Goal: Find specific page/section: Find specific page/section

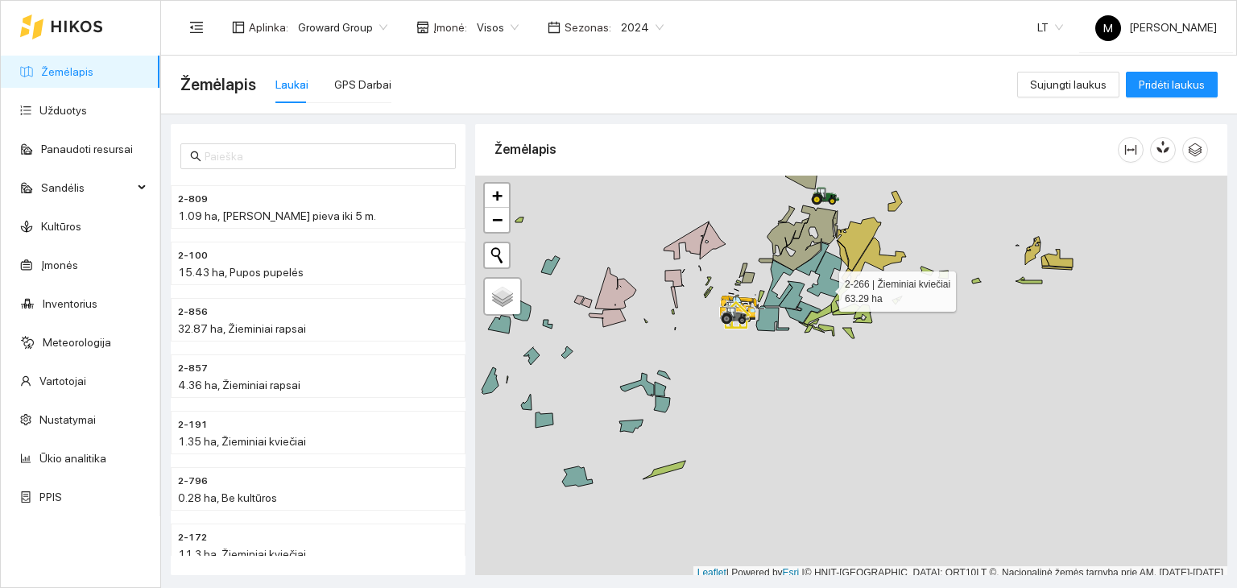
scroll to position [4, 0]
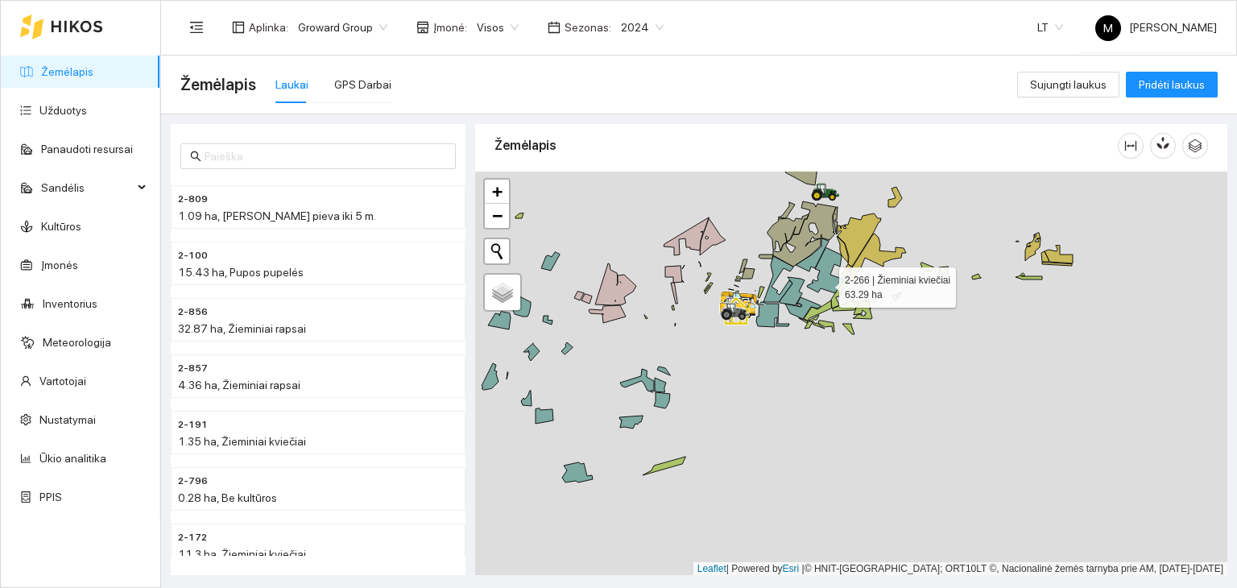
click at [825, 287] on icon at bounding box center [825, 270] width 37 height 45
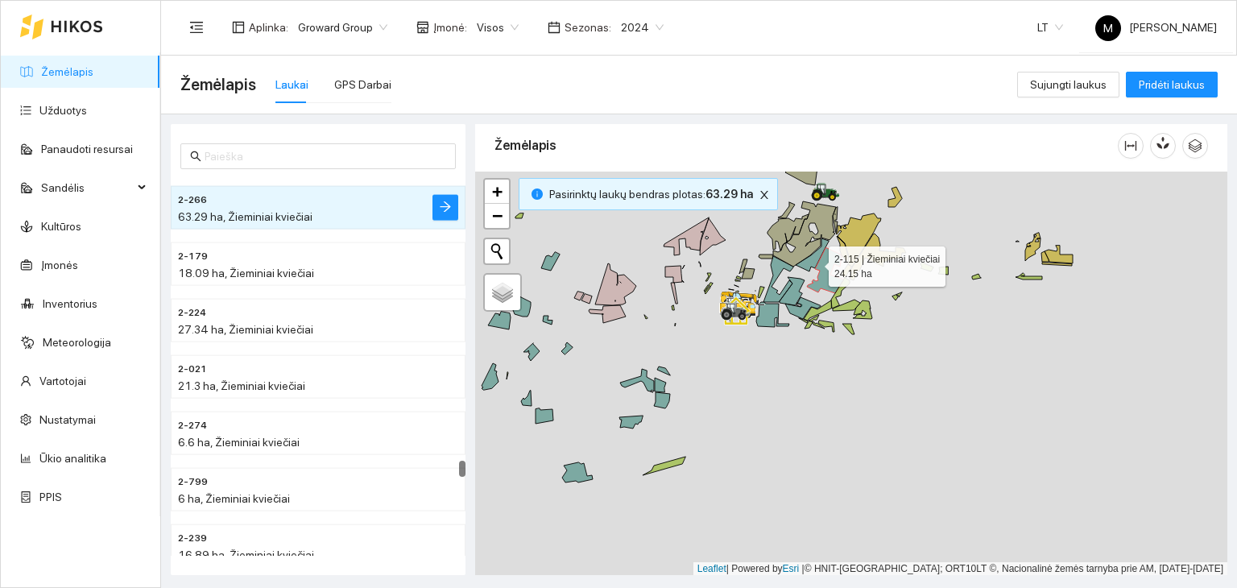
click at [813, 262] on icon at bounding box center [812, 254] width 33 height 33
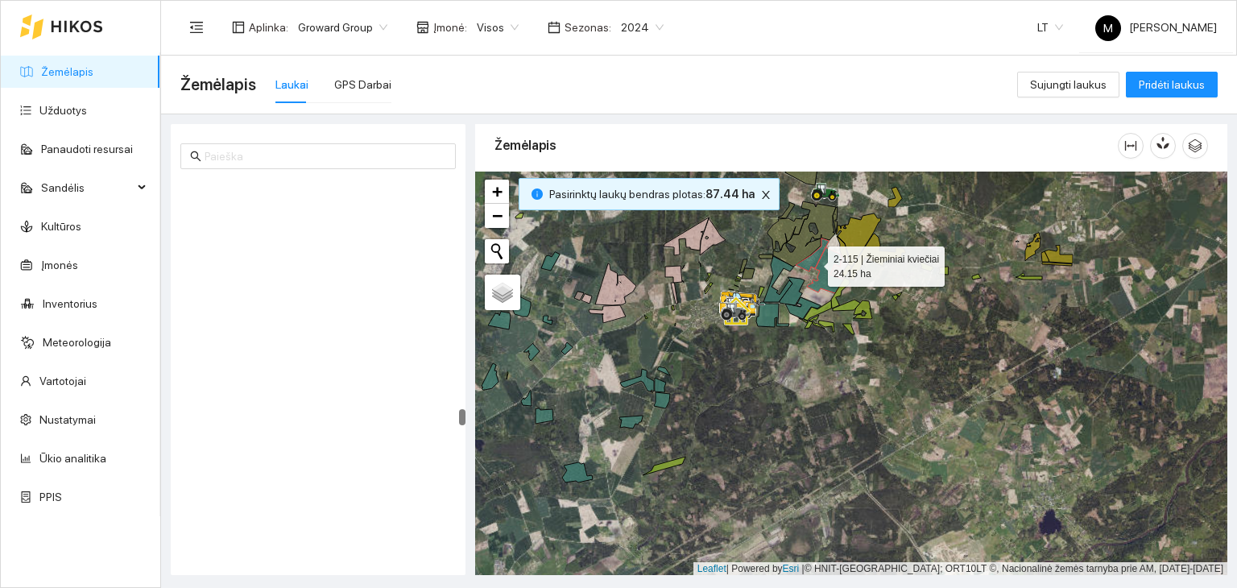
scroll to position [5790, 0]
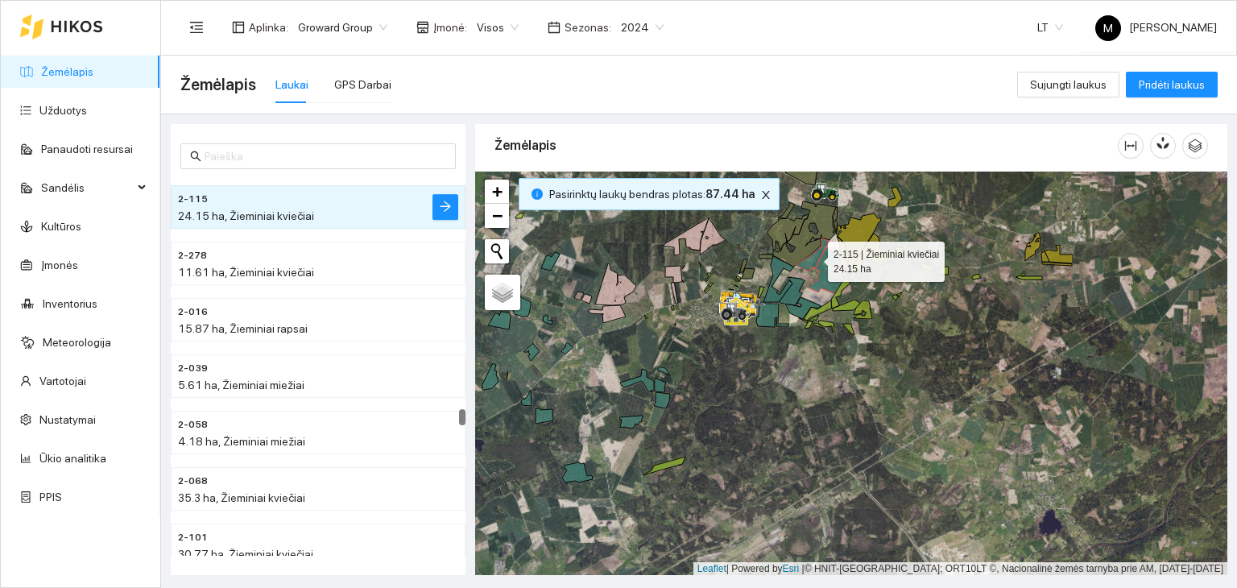
click at [812, 262] on icon at bounding box center [812, 254] width 33 height 33
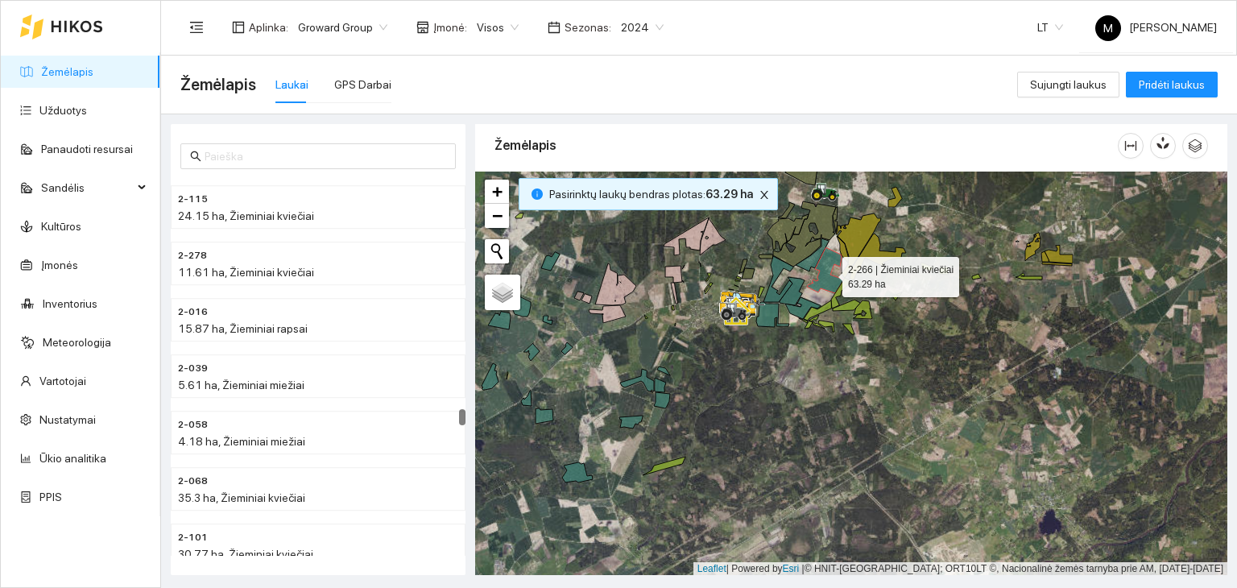
drag, startPoint x: 825, startPoint y: 267, endPoint x: 809, endPoint y: 288, distance: 26.6
click at [825, 267] on icon at bounding box center [825, 270] width 37 height 45
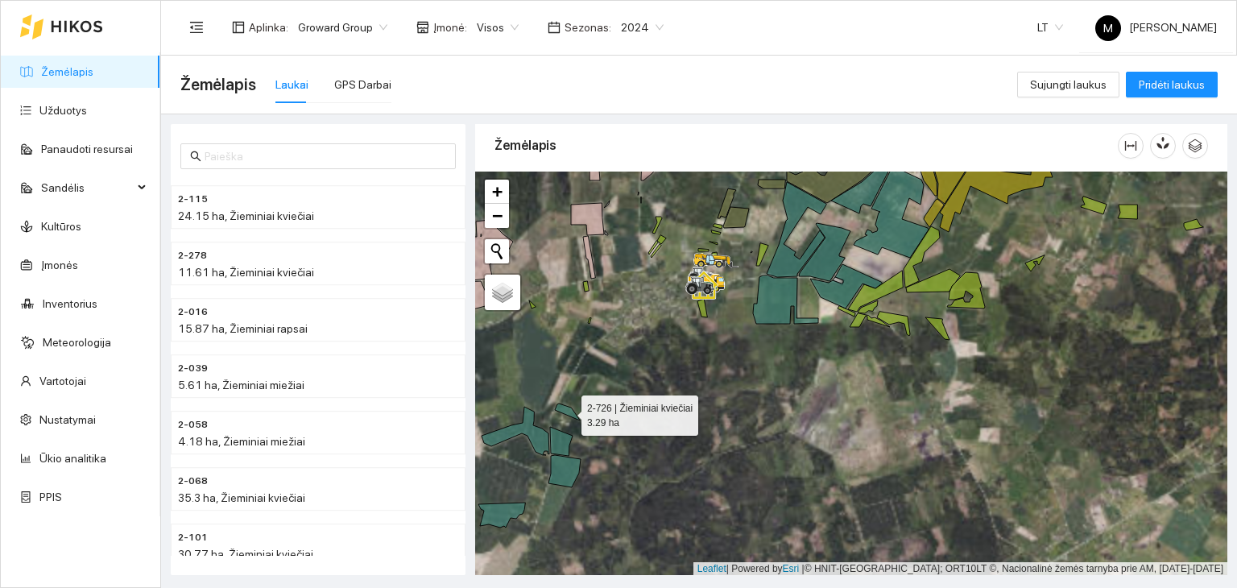
click at [564, 410] on icon at bounding box center [567, 411] width 25 height 17
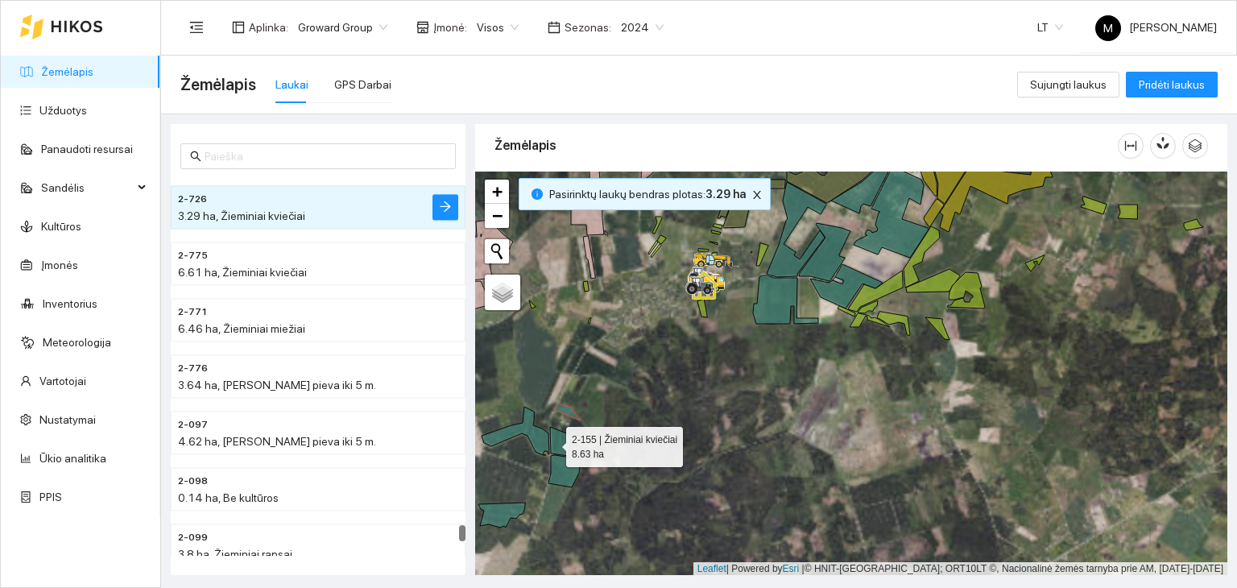
click at [553, 440] on icon at bounding box center [561, 441] width 23 height 29
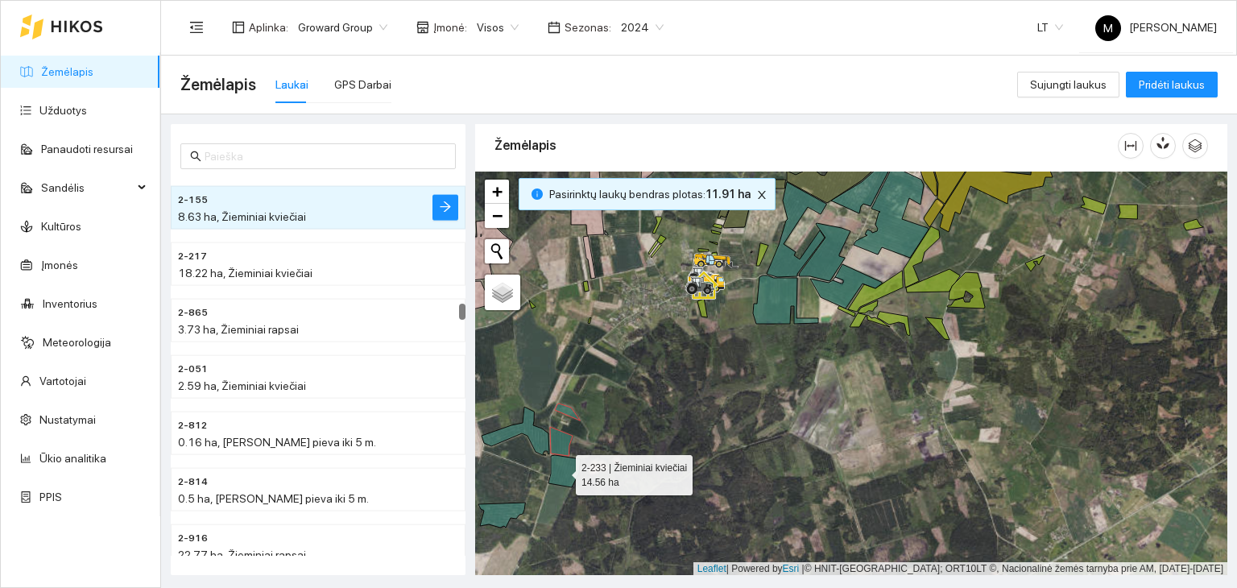
click at [560, 470] on icon at bounding box center [564, 471] width 32 height 32
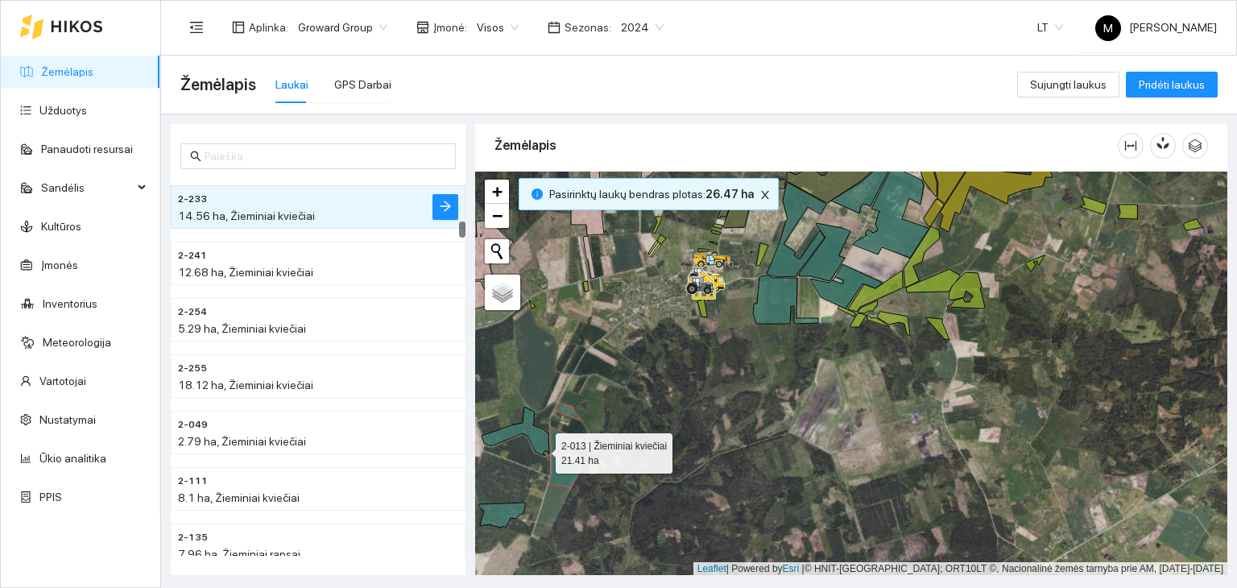
click at [540, 445] on icon at bounding box center [516, 431] width 68 height 48
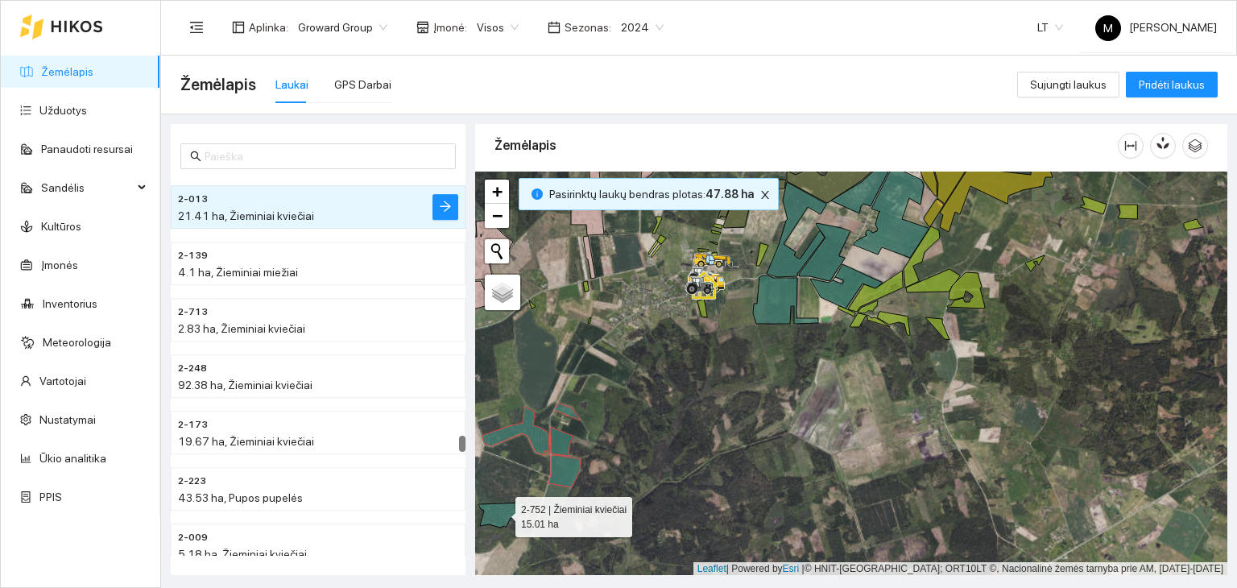
drag, startPoint x: 514, startPoint y: 509, endPoint x: 515, endPoint y: 501, distance: 8.2
click at [513, 509] on icon at bounding box center [501, 514] width 47 height 25
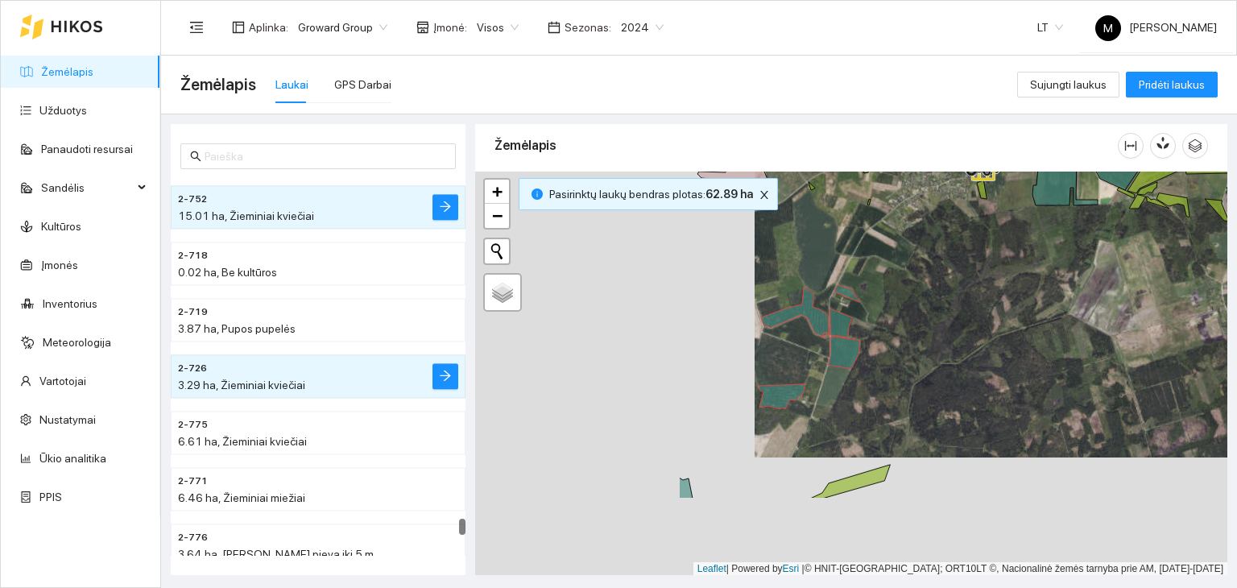
drag, startPoint x: 544, startPoint y: 460, endPoint x: 816, endPoint y: 335, distance: 300.1
click at [816, 335] on div at bounding box center [851, 374] width 752 height 404
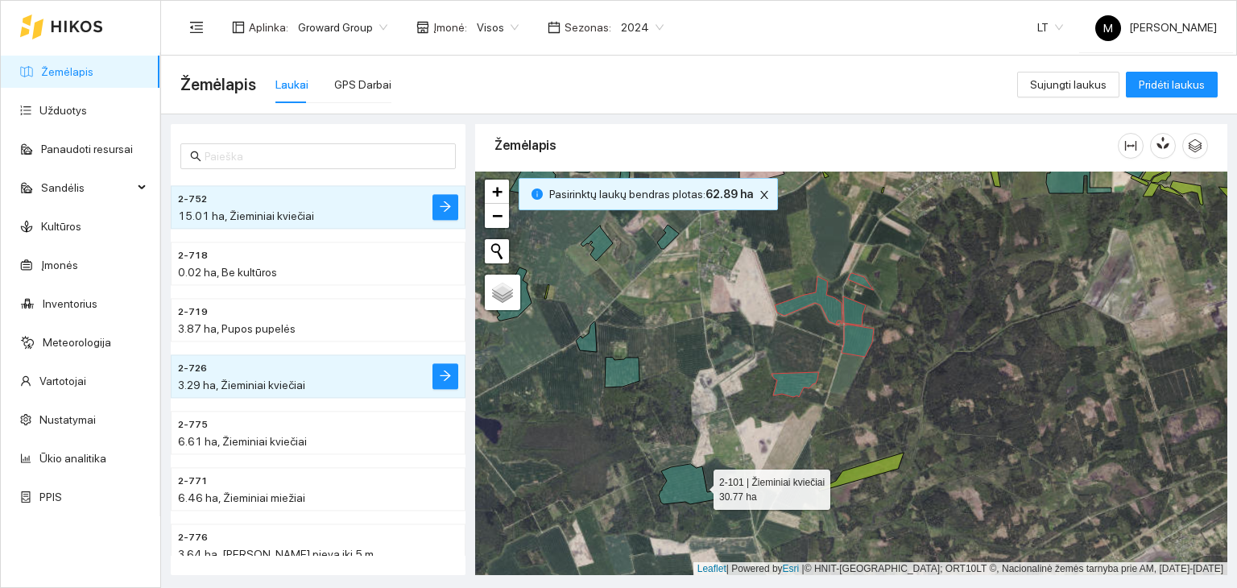
click at [698, 485] on icon at bounding box center [689, 484] width 61 height 40
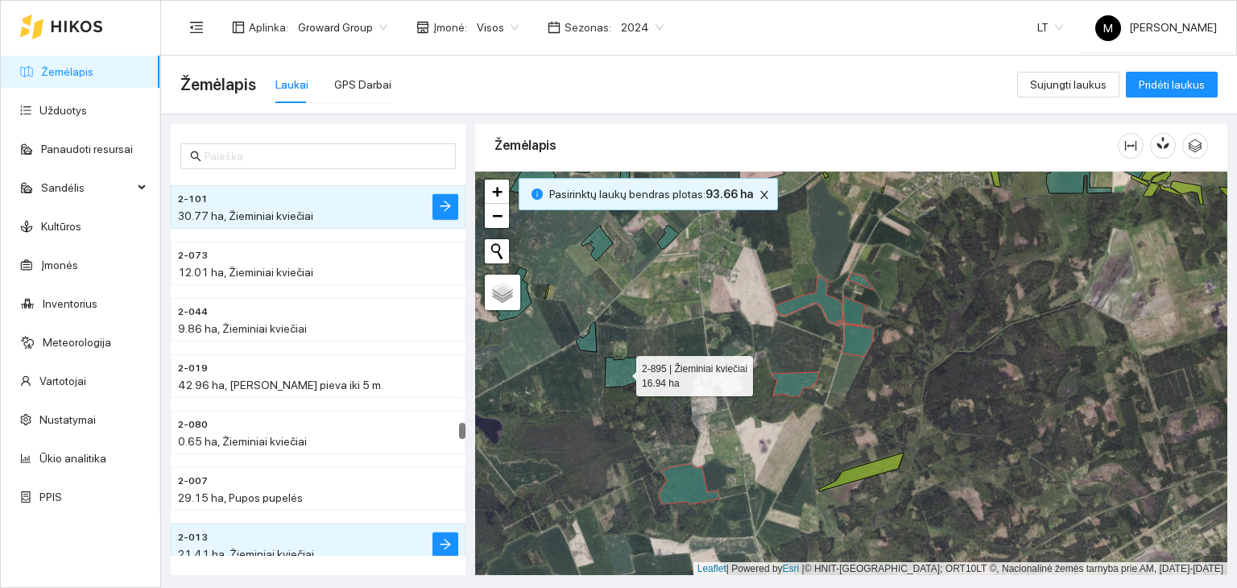
click at [619, 374] on icon at bounding box center [622, 373] width 35 height 30
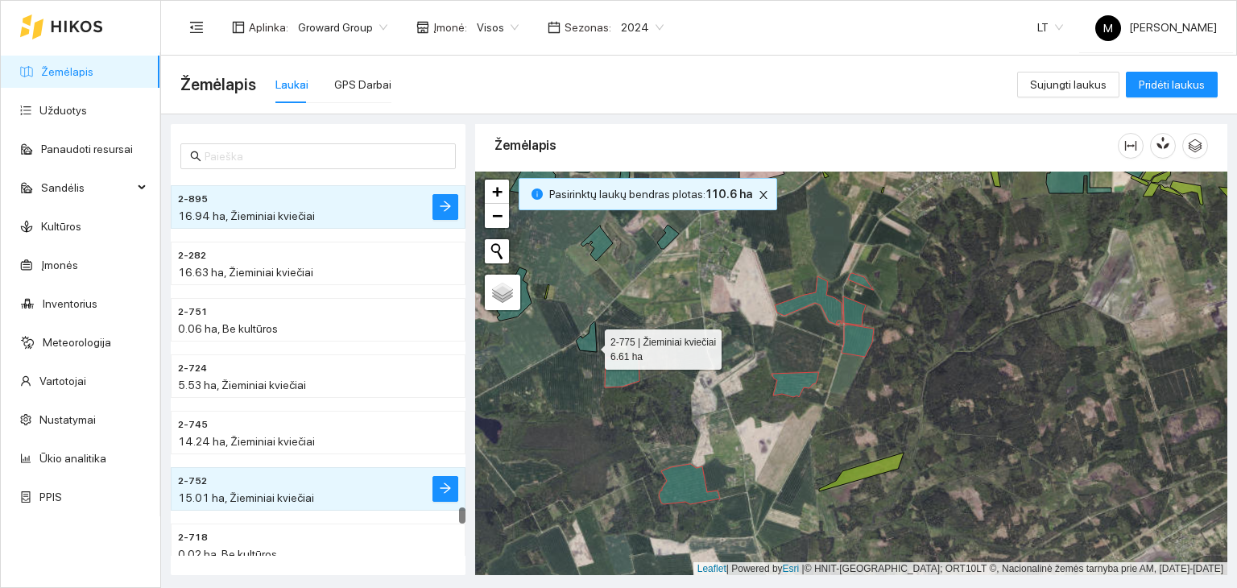
click at [590, 345] on icon at bounding box center [586, 336] width 21 height 31
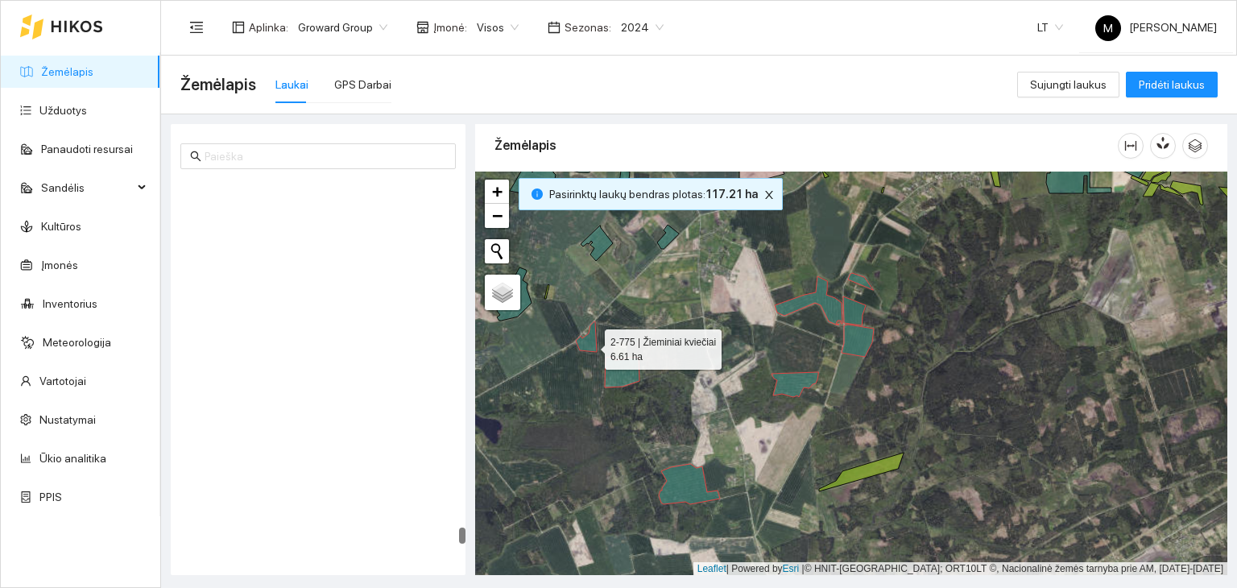
scroll to position [8778, 0]
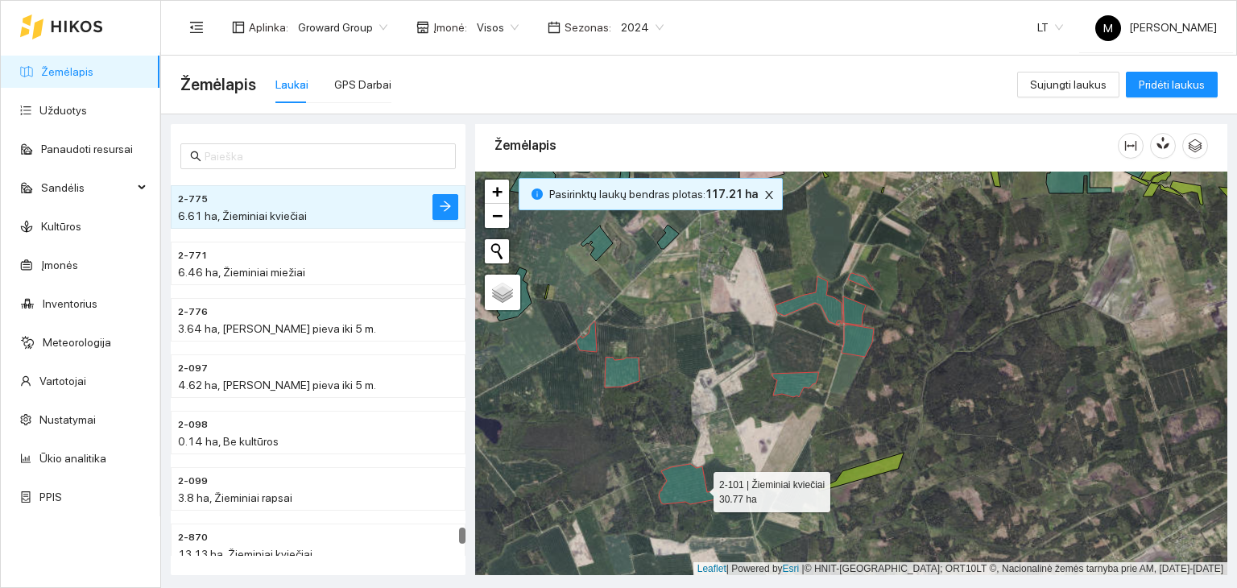
click at [699, 487] on icon at bounding box center [689, 484] width 61 height 40
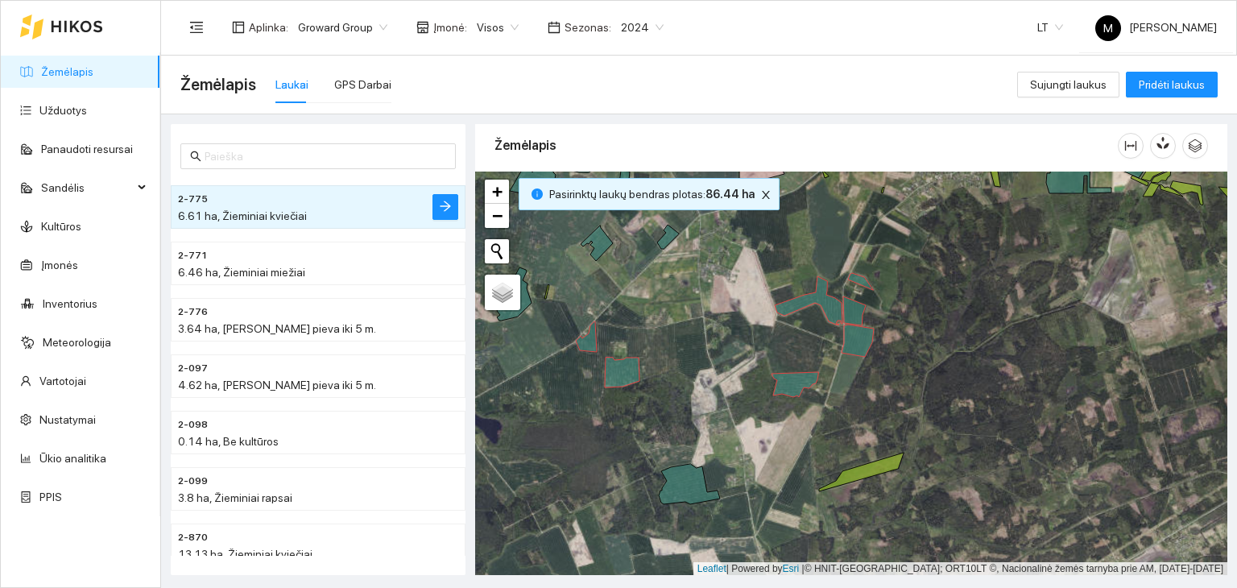
click at [635, 23] on span "2024" at bounding box center [642, 27] width 43 height 24
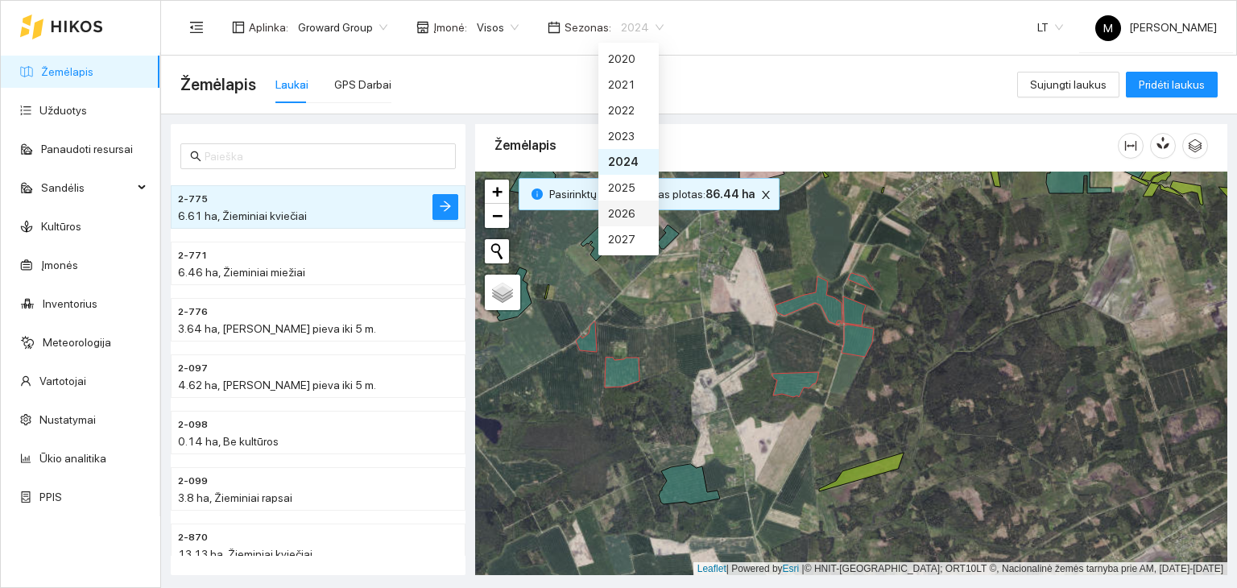
click at [616, 207] on div "2026" at bounding box center [628, 214] width 41 height 18
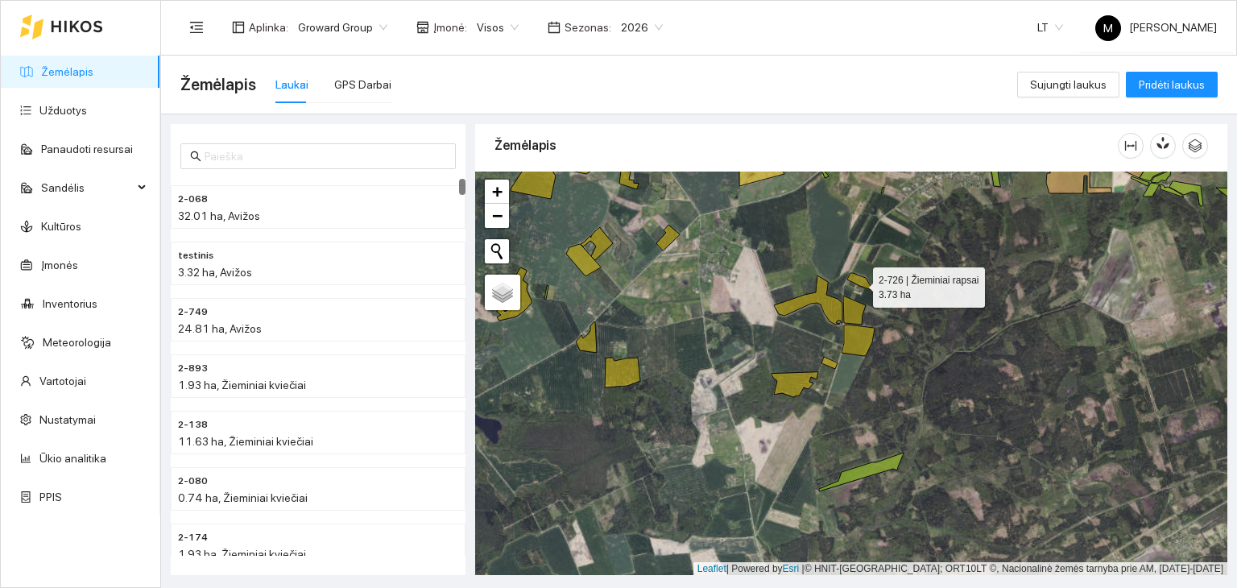
click at [858, 283] on icon at bounding box center [860, 282] width 27 height 18
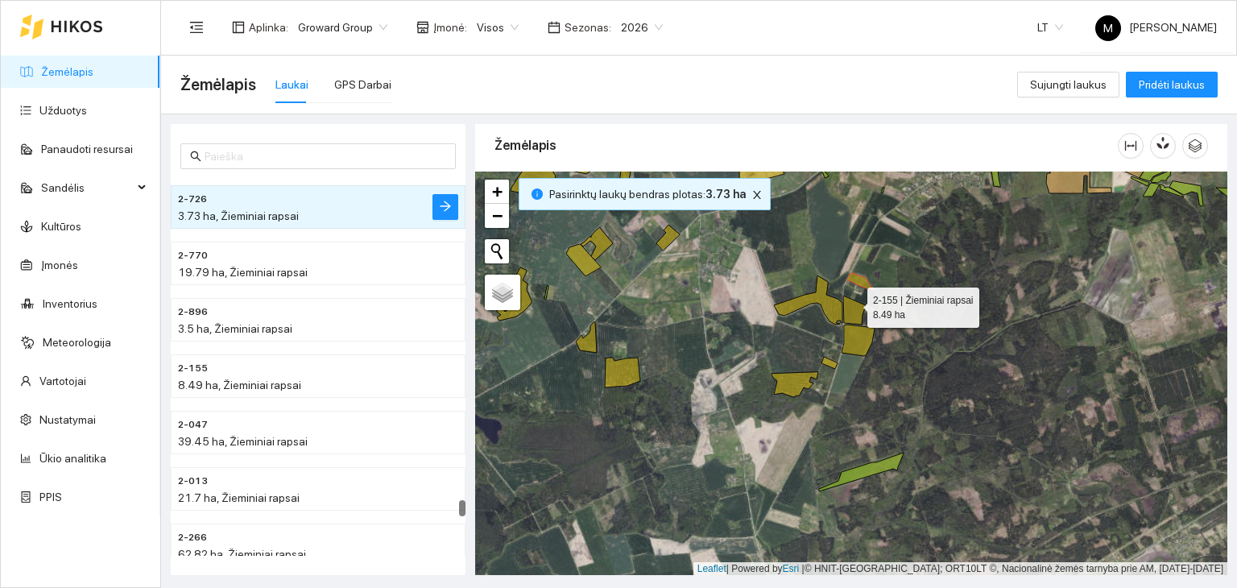
click at [853, 303] on icon at bounding box center [854, 310] width 23 height 29
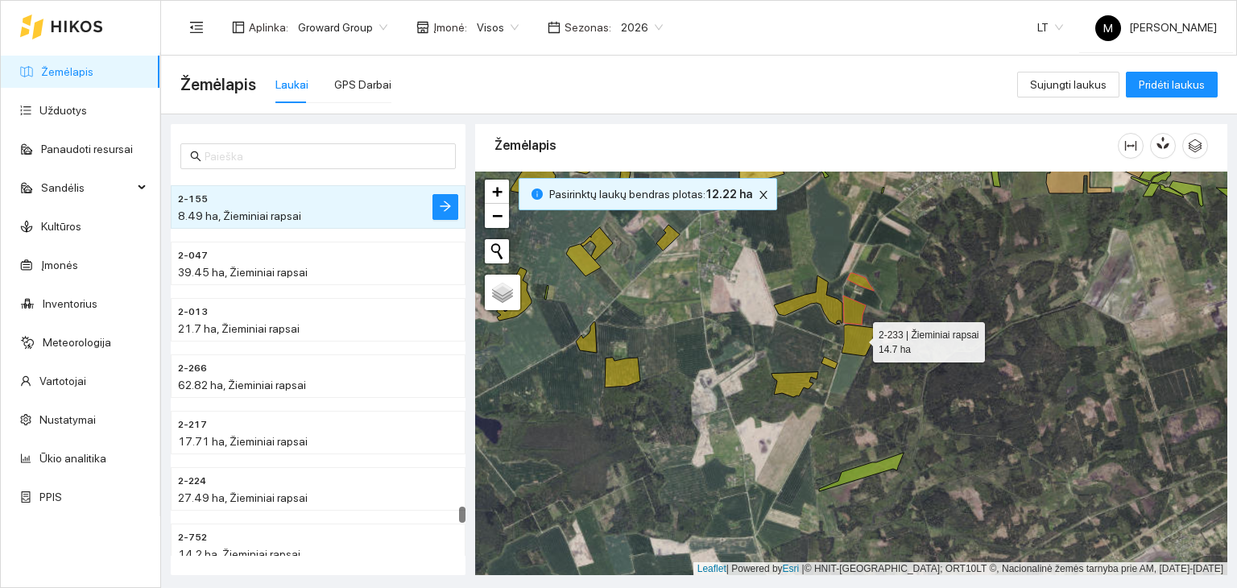
click at [858, 337] on icon at bounding box center [857, 339] width 33 height 31
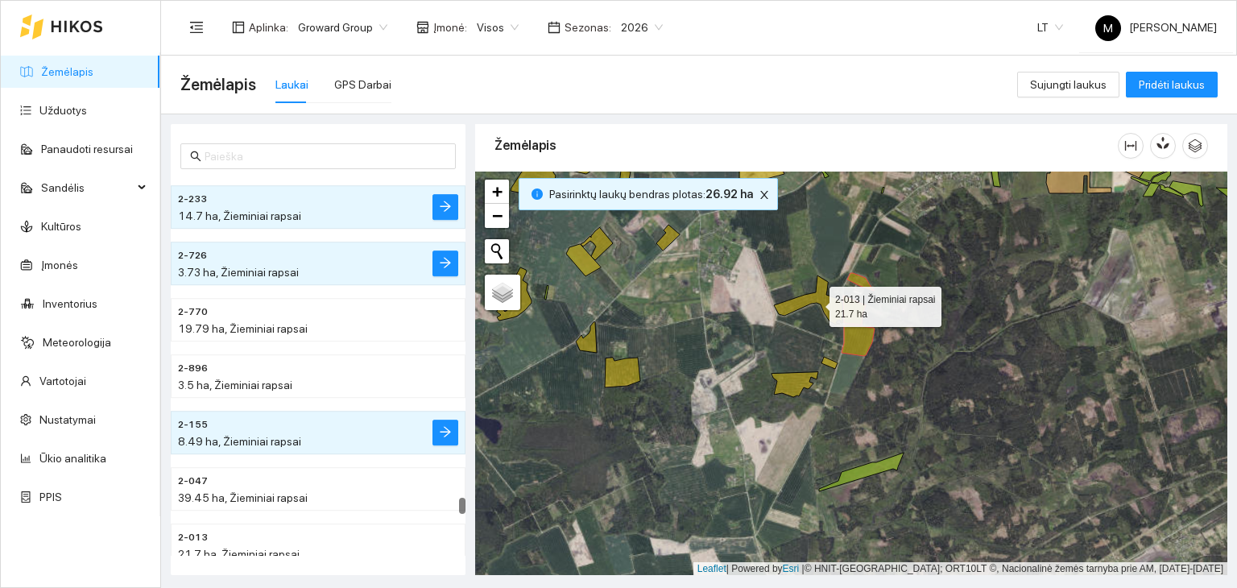
click at [836, 312] on icon at bounding box center [808, 299] width 68 height 49
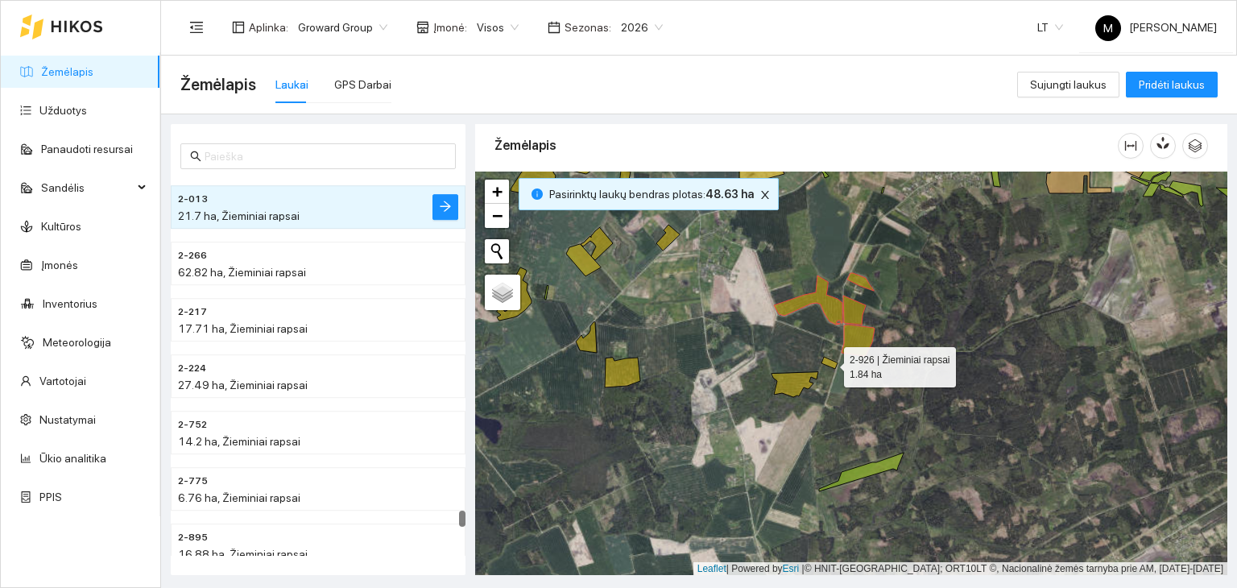
click at [829, 358] on icon at bounding box center [829, 363] width 16 height 12
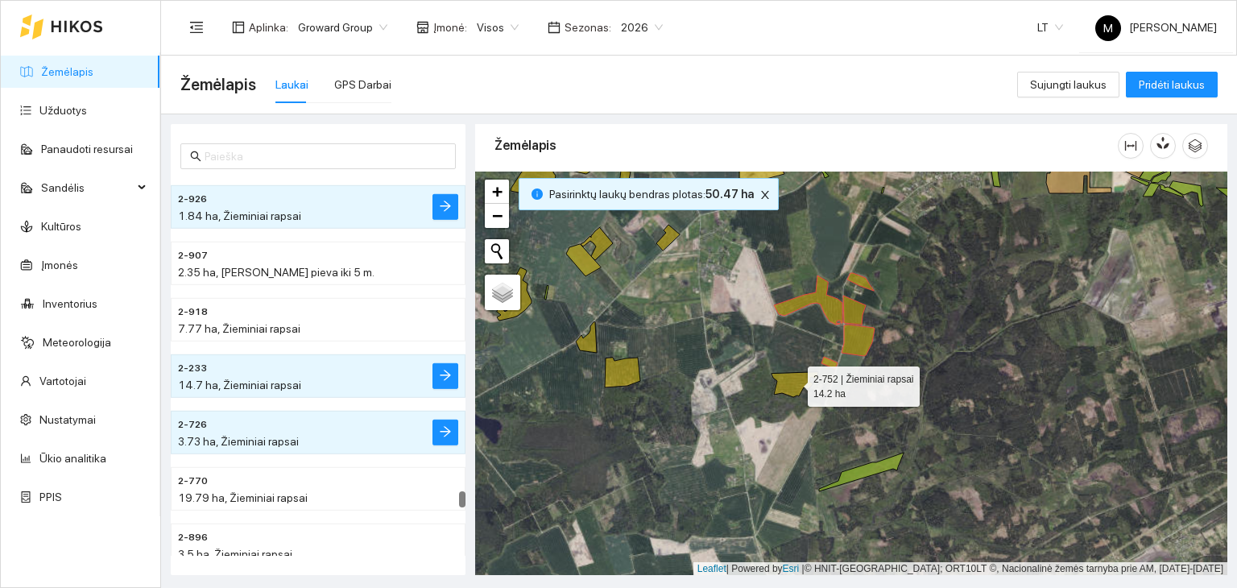
drag, startPoint x: 800, startPoint y: 381, endPoint x: 787, endPoint y: 386, distance: 14.5
click at [800, 381] on icon at bounding box center [794, 384] width 47 height 25
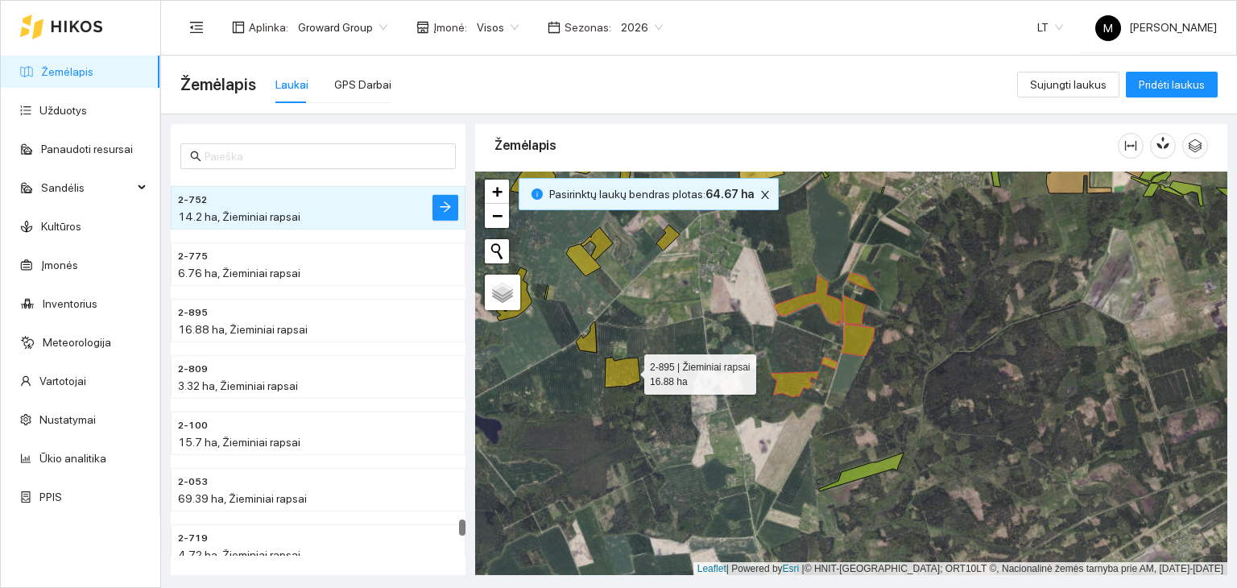
click at [630, 370] on icon at bounding box center [622, 373] width 35 height 30
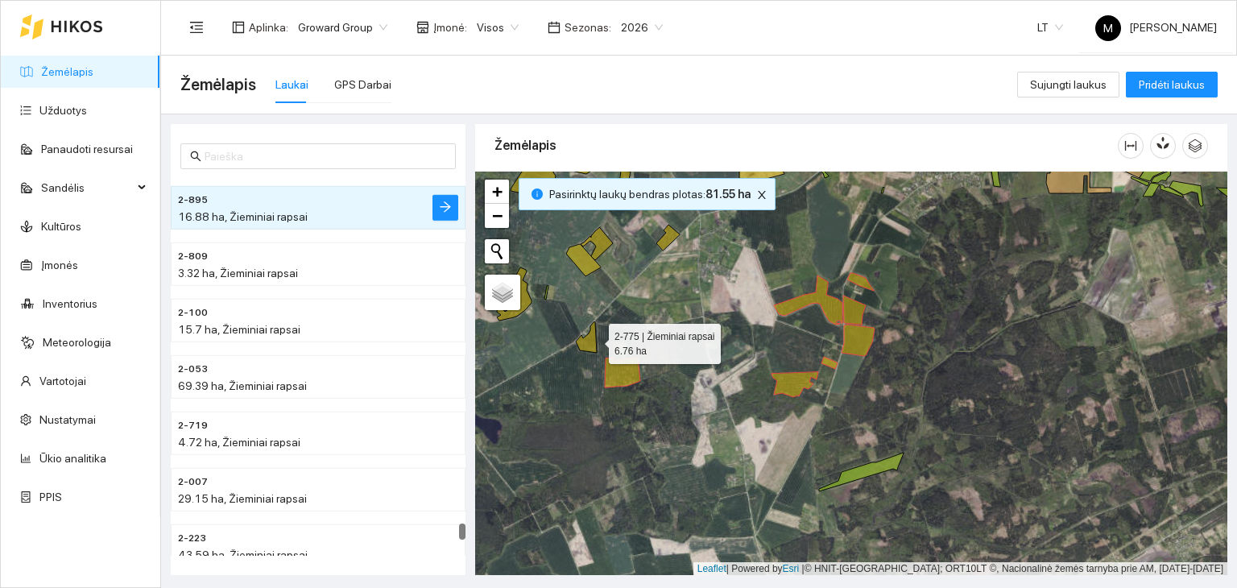
click at [593, 337] on icon at bounding box center [586, 337] width 21 height 31
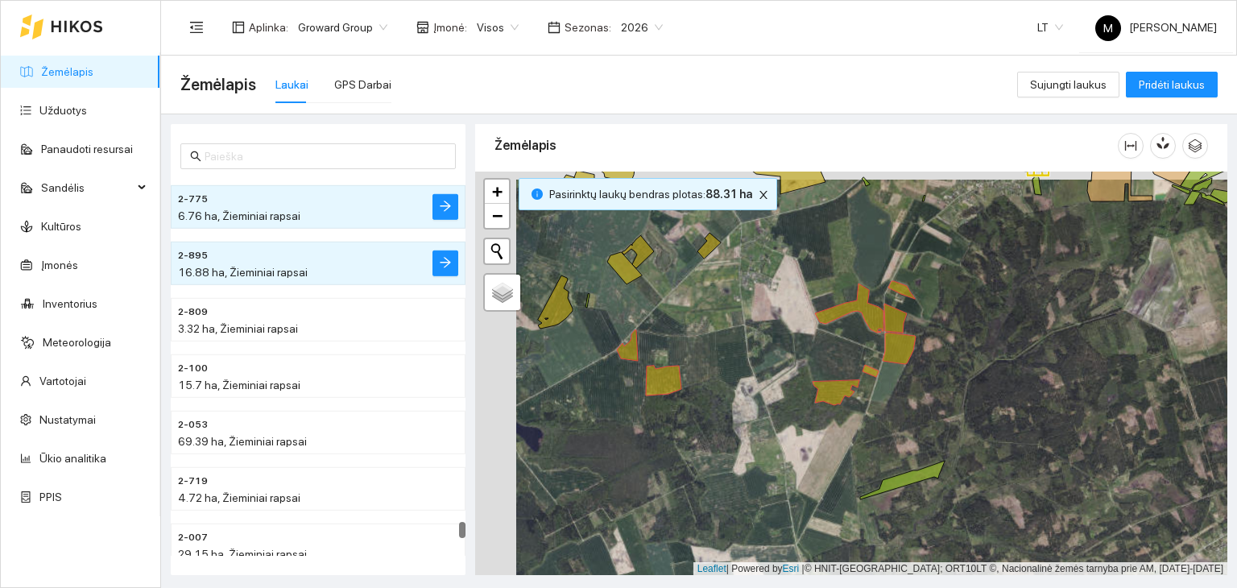
drag, startPoint x: 576, startPoint y: 303, endPoint x: 628, endPoint y: 322, distance: 55.8
click at [626, 320] on div at bounding box center [851, 374] width 752 height 404
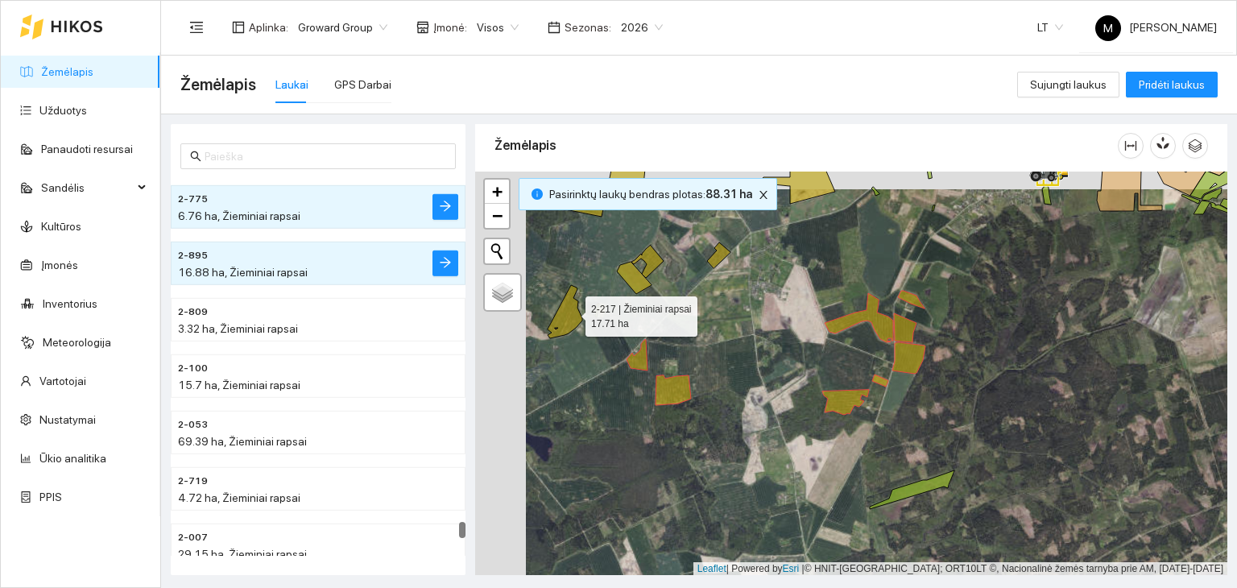
click at [566, 316] on icon at bounding box center [565, 311] width 35 height 53
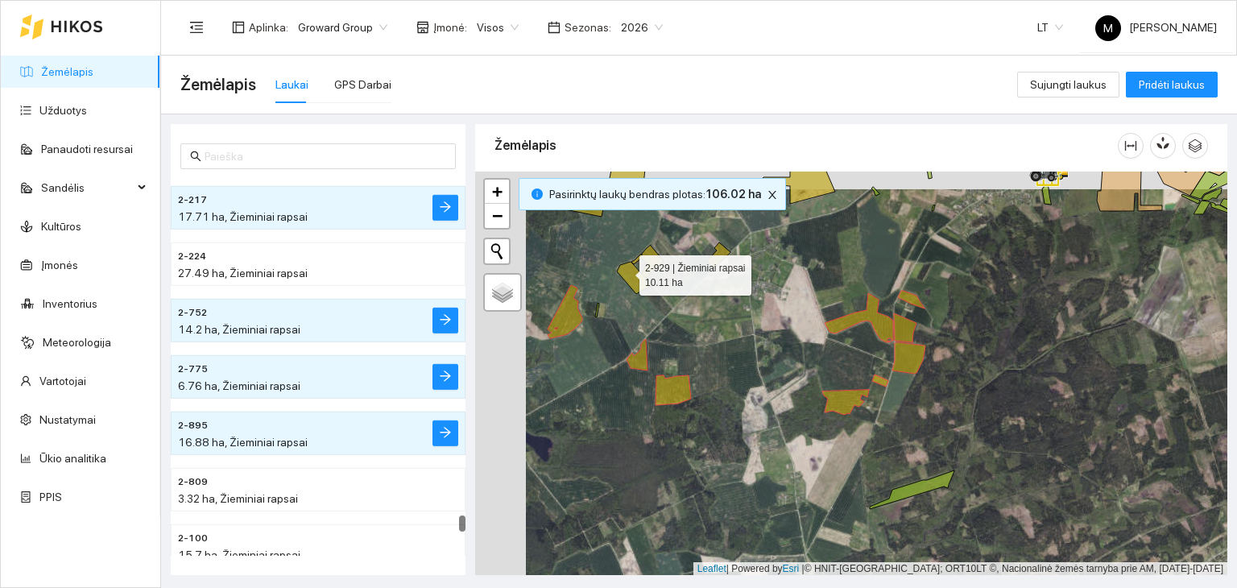
click at [626, 271] on icon at bounding box center [634, 278] width 35 height 32
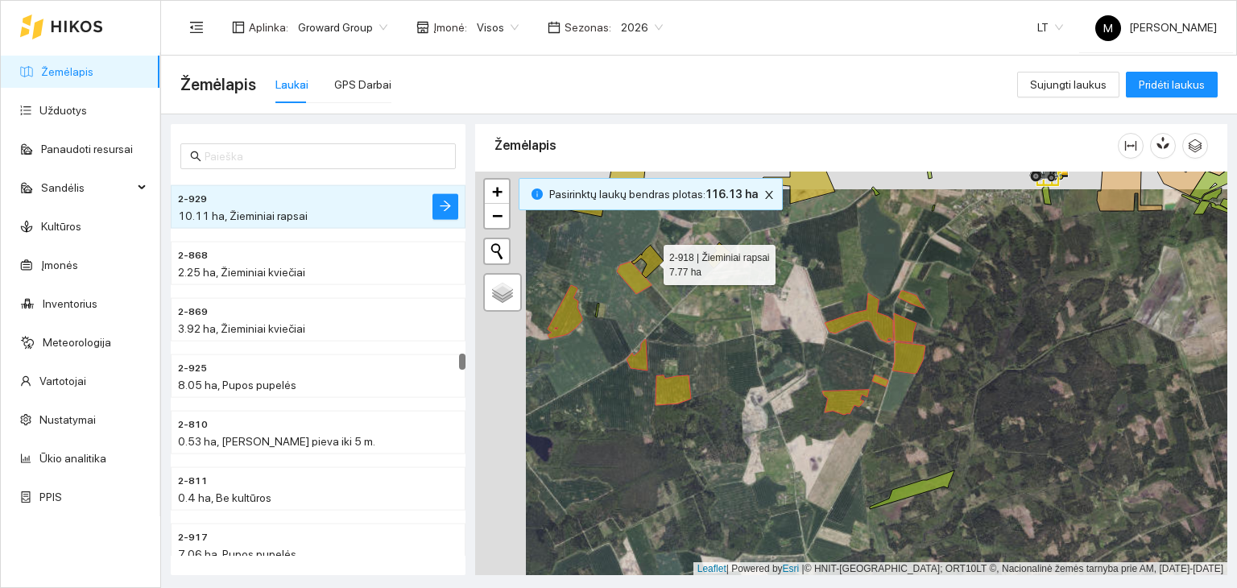
click at [645, 258] on icon at bounding box center [647, 261] width 32 height 33
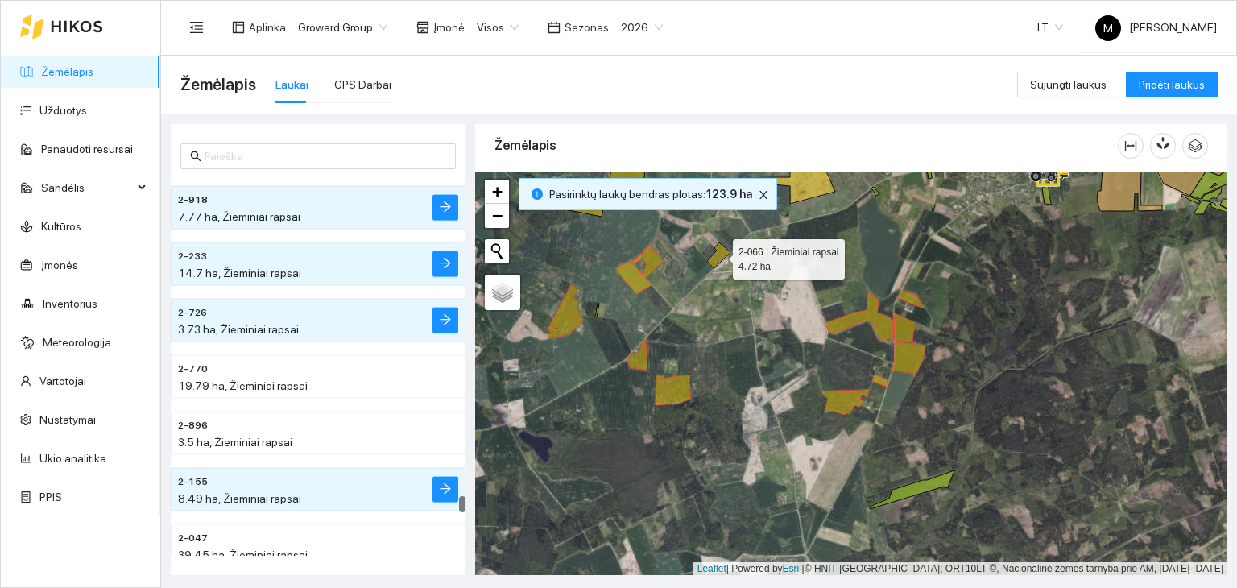
click at [715, 254] on icon at bounding box center [718, 255] width 23 height 26
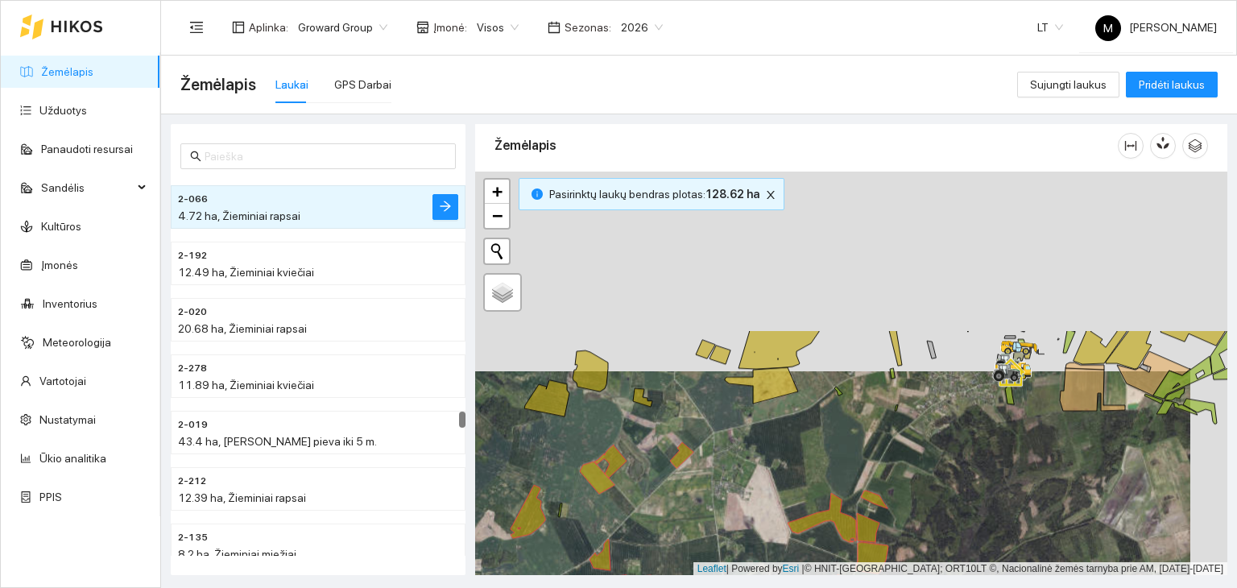
drag, startPoint x: 799, startPoint y: 246, endPoint x: 770, endPoint y: 431, distance: 186.7
click at [763, 446] on div at bounding box center [851, 374] width 752 height 404
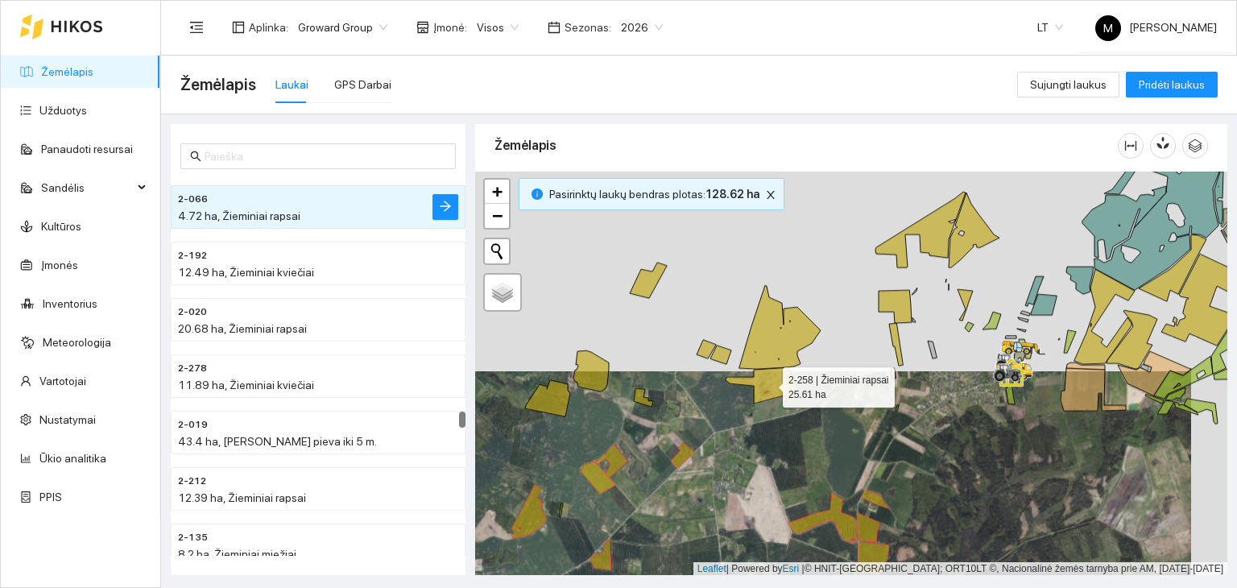
click at [783, 378] on icon at bounding box center [761, 385] width 73 height 36
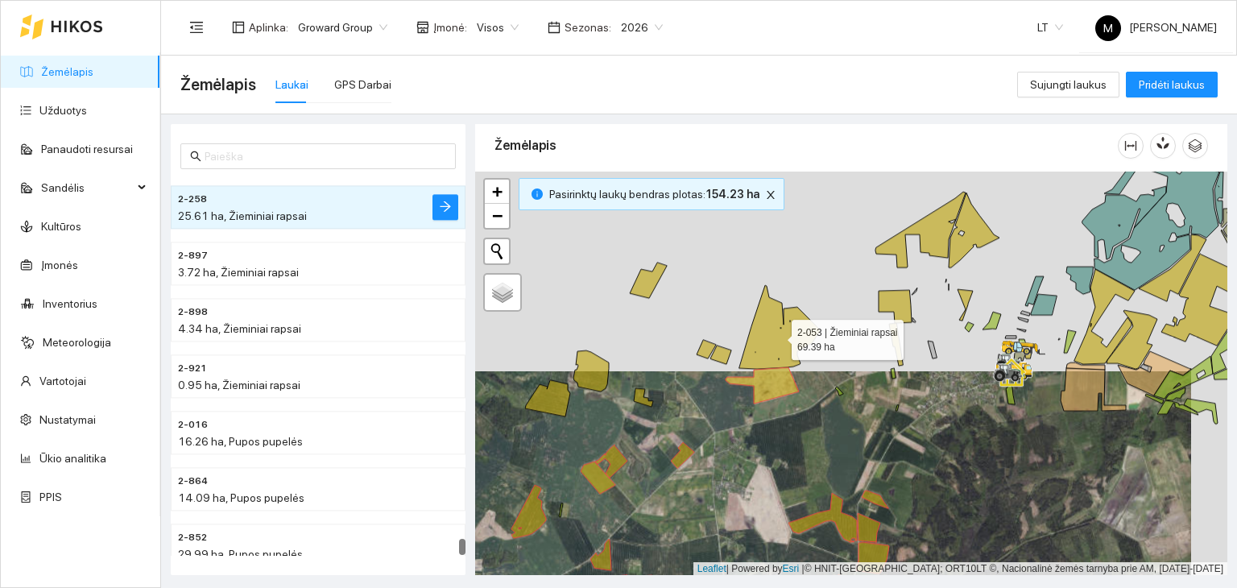
click at [776, 353] on icon at bounding box center [779, 327] width 81 height 84
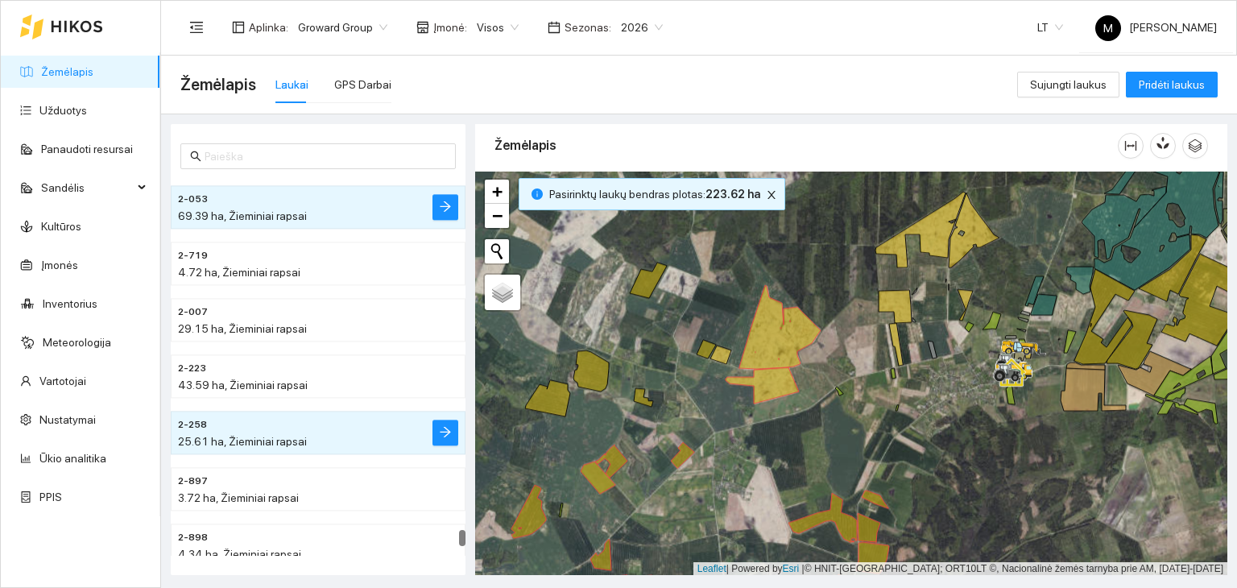
click at [713, 362] on div at bounding box center [851, 374] width 752 height 404
click at [725, 355] on icon at bounding box center [720, 354] width 21 height 19
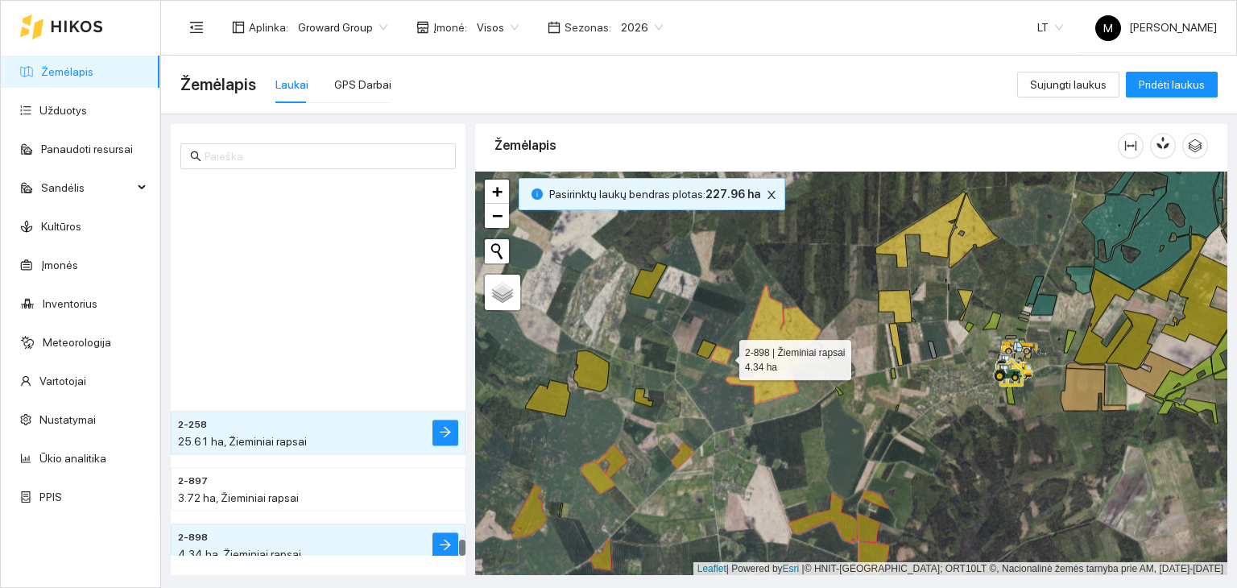
scroll to position [9411, 0]
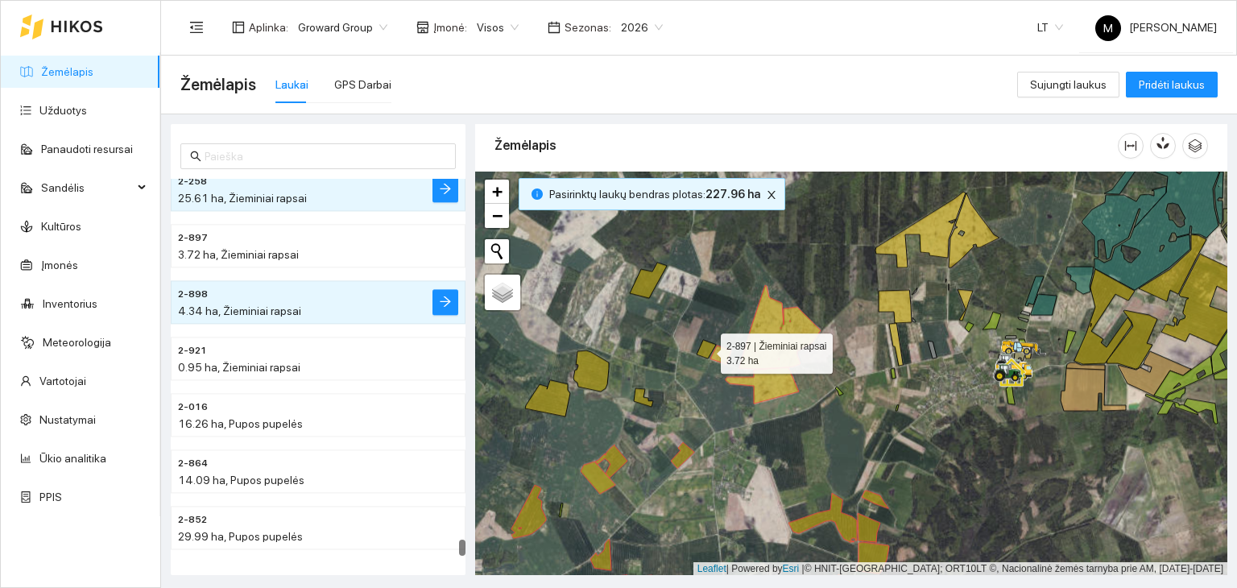
click at [702, 353] on icon at bounding box center [706, 349] width 19 height 19
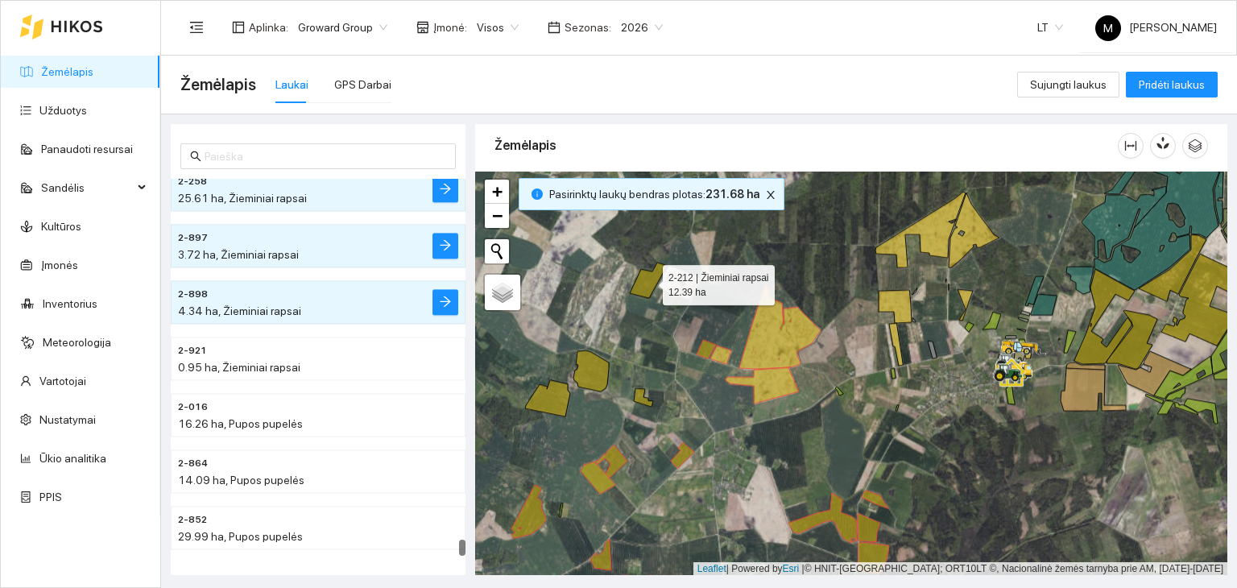
click at [648, 281] on icon at bounding box center [648, 279] width 37 height 35
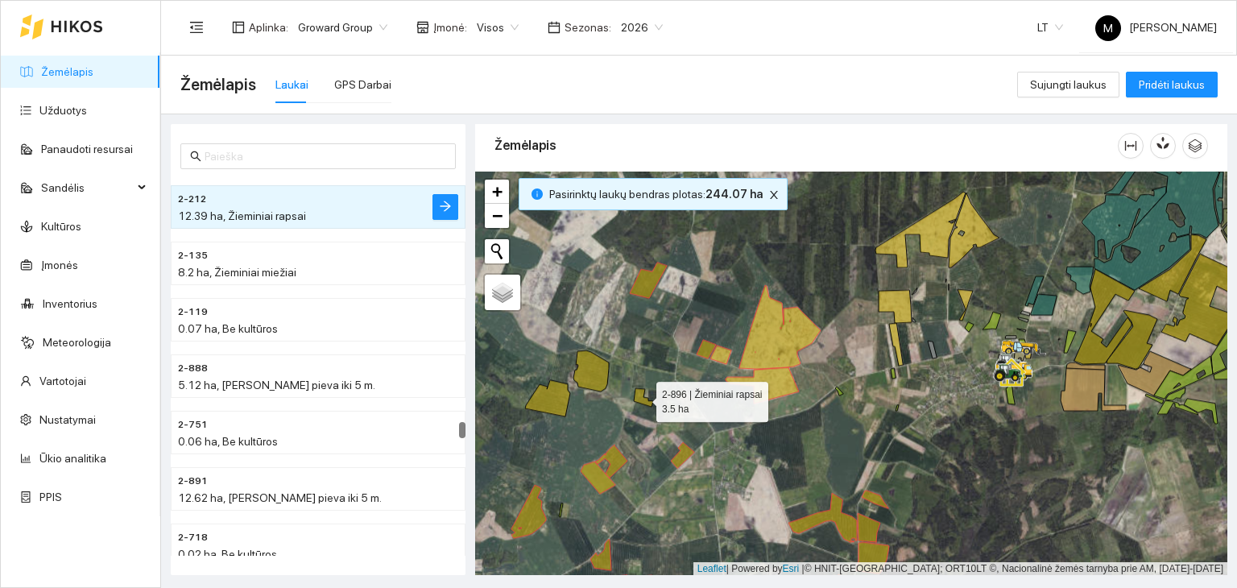
drag, startPoint x: 647, startPoint y: 402, endPoint x: 635, endPoint y: 394, distance: 13.9
click at [646, 402] on icon at bounding box center [643, 397] width 19 height 19
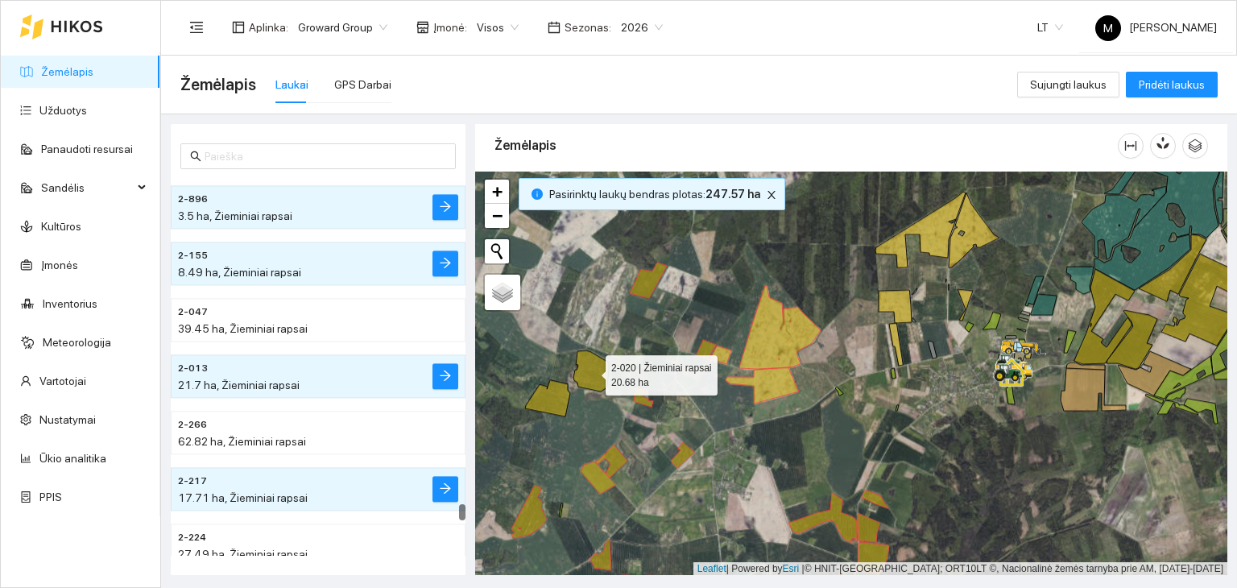
click at [599, 374] on icon at bounding box center [590, 370] width 35 height 41
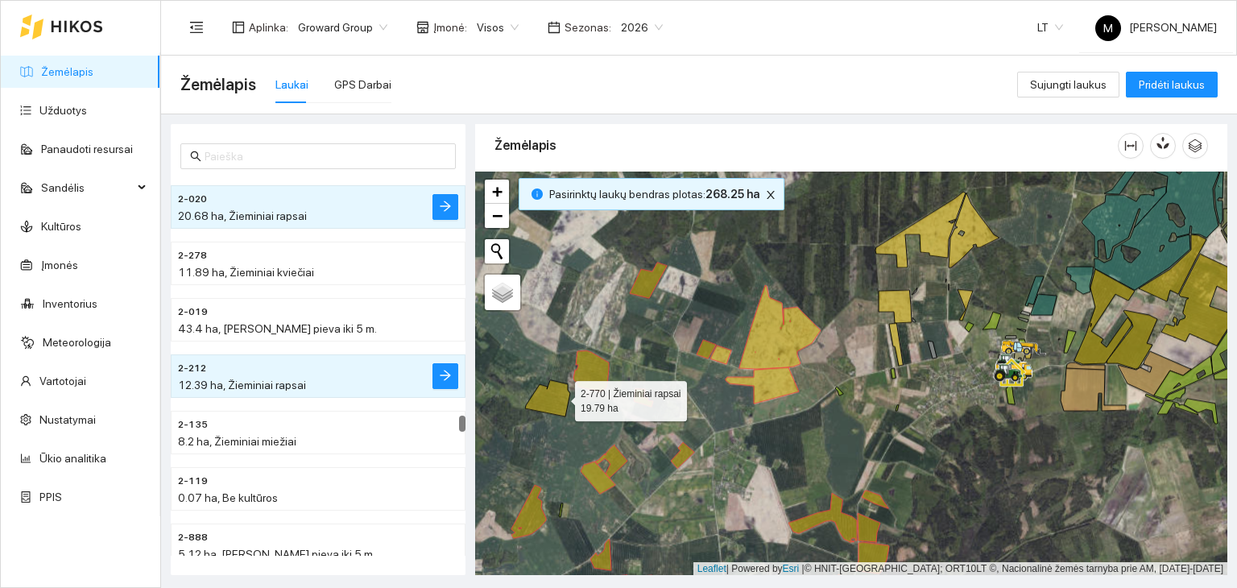
click at [560, 396] on icon at bounding box center [547, 398] width 45 height 36
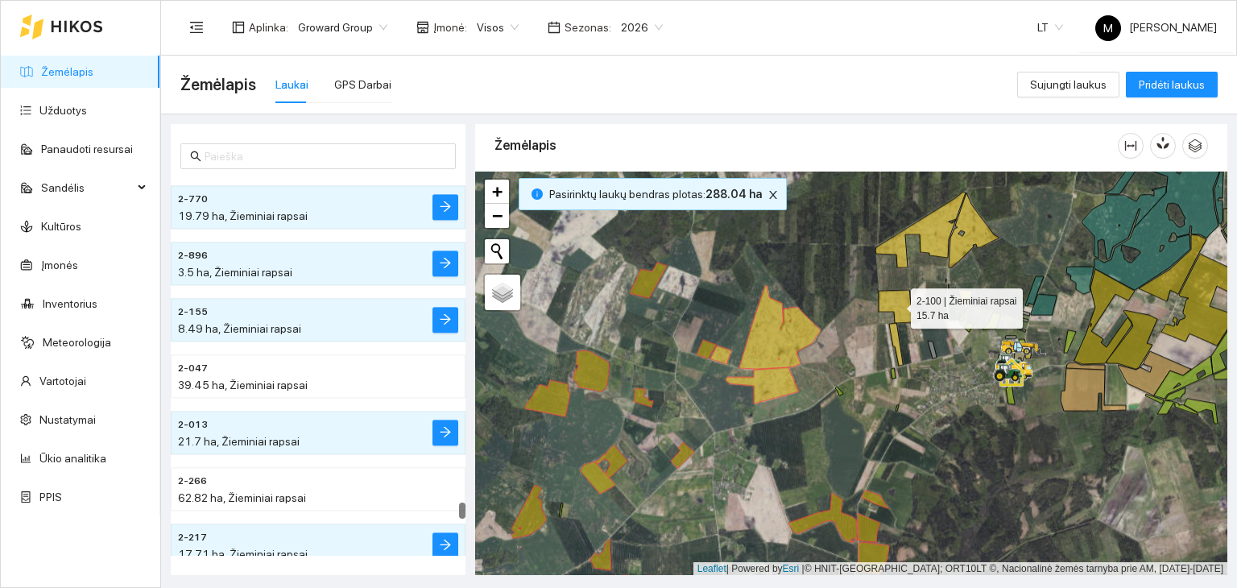
click at [894, 306] on icon at bounding box center [894, 306] width 33 height 33
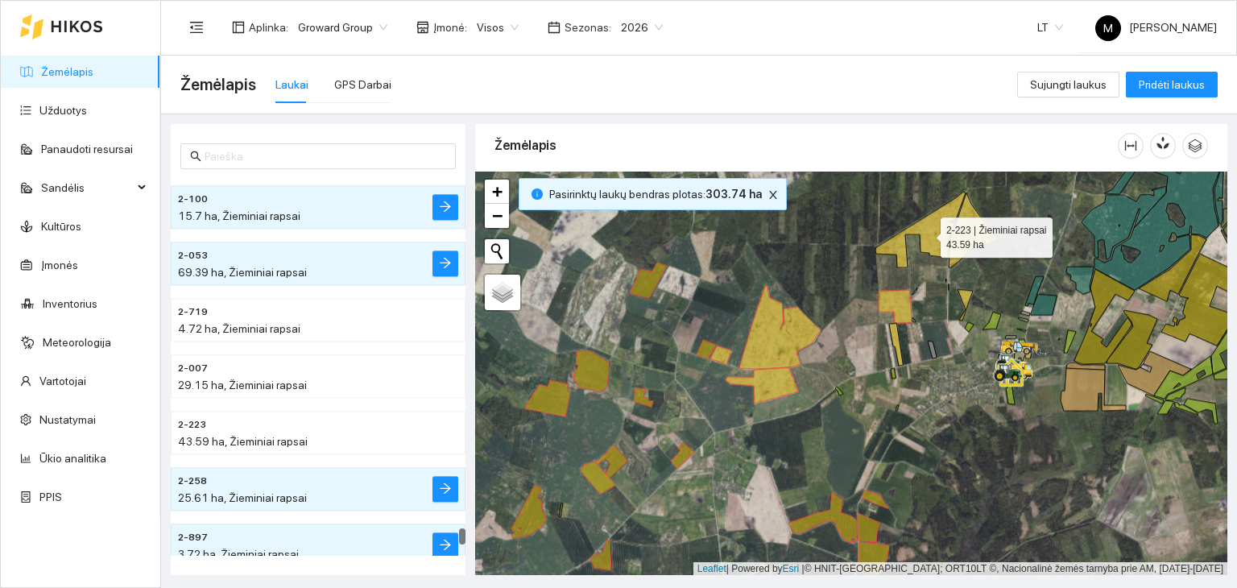
click at [903, 242] on icon at bounding box center [920, 230] width 90 height 76
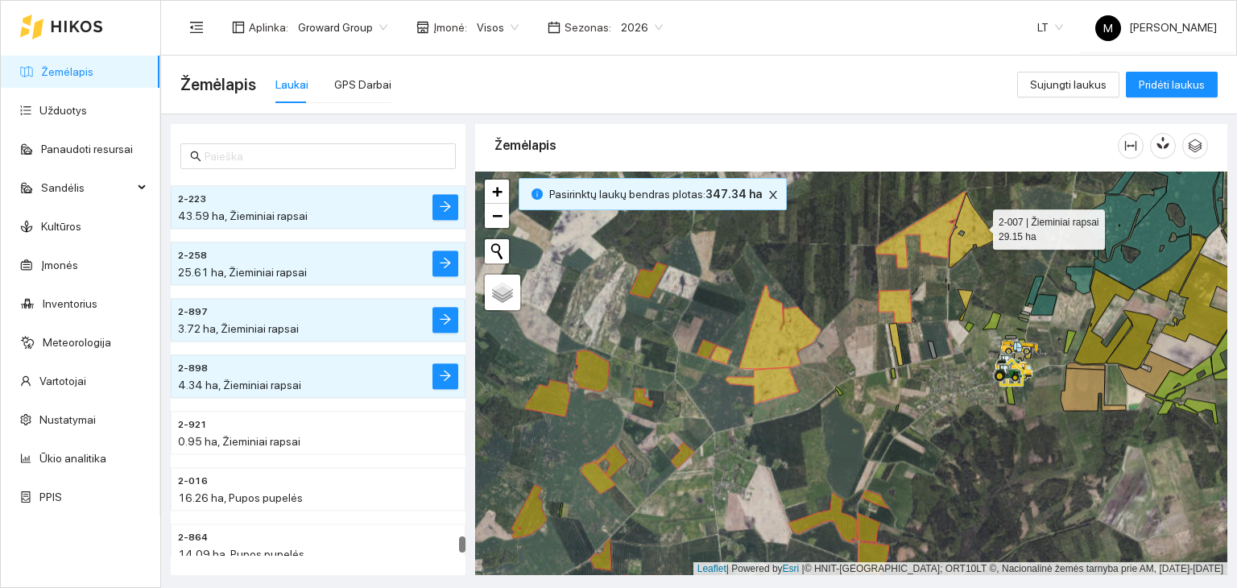
click at [978, 225] on icon at bounding box center [974, 229] width 51 height 75
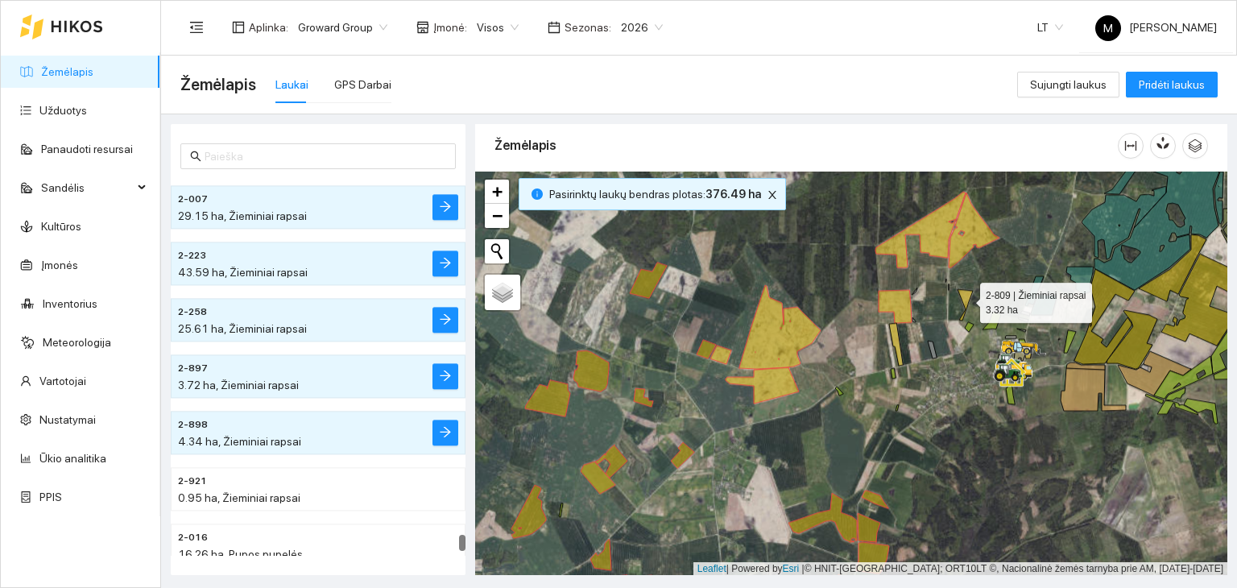
click at [968, 300] on icon at bounding box center [964, 304] width 15 height 31
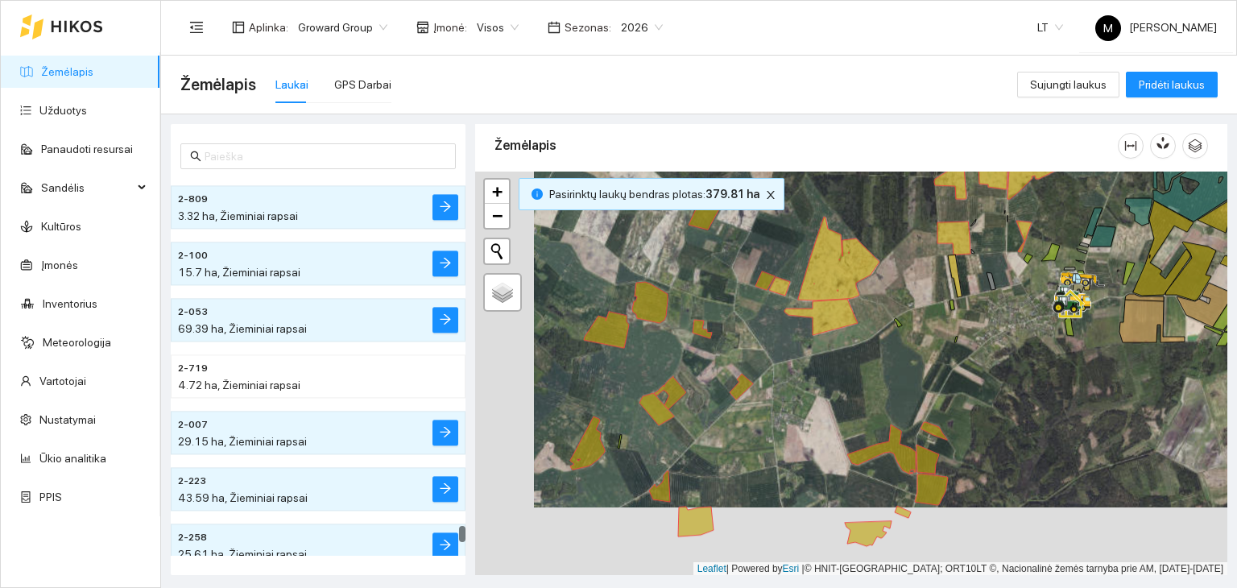
drag, startPoint x: 887, startPoint y: 418, endPoint x: 945, endPoint y: 349, distance: 90.2
click at [945, 349] on div at bounding box center [851, 374] width 752 height 404
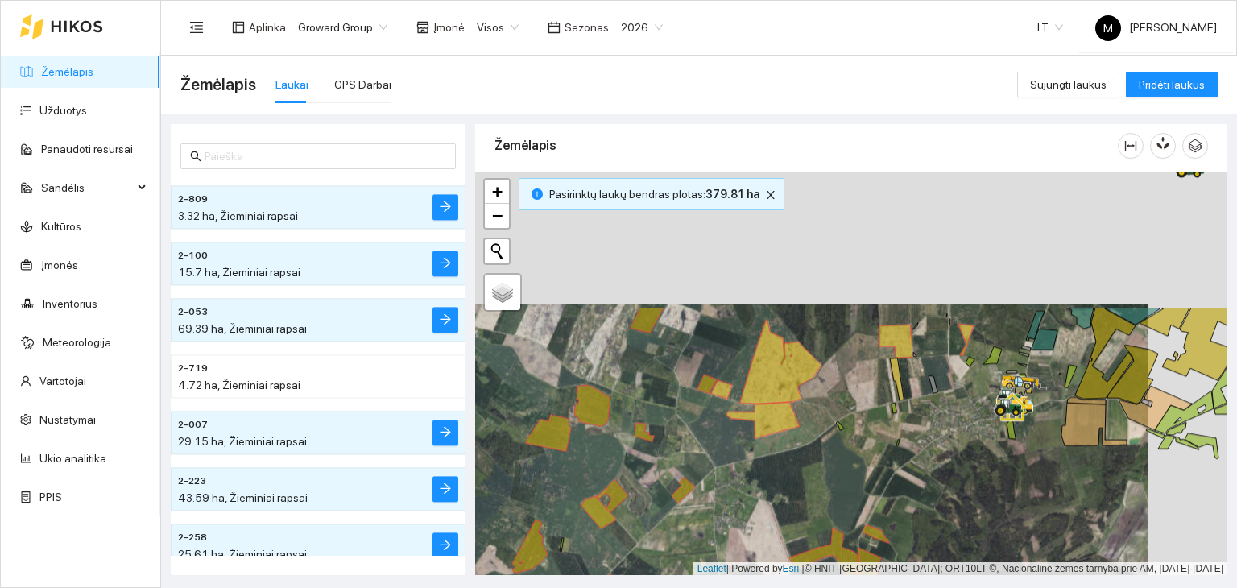
drag, startPoint x: 845, startPoint y: 322, endPoint x: 800, endPoint y: 485, distance: 168.6
click at [775, 501] on div at bounding box center [851, 374] width 752 height 404
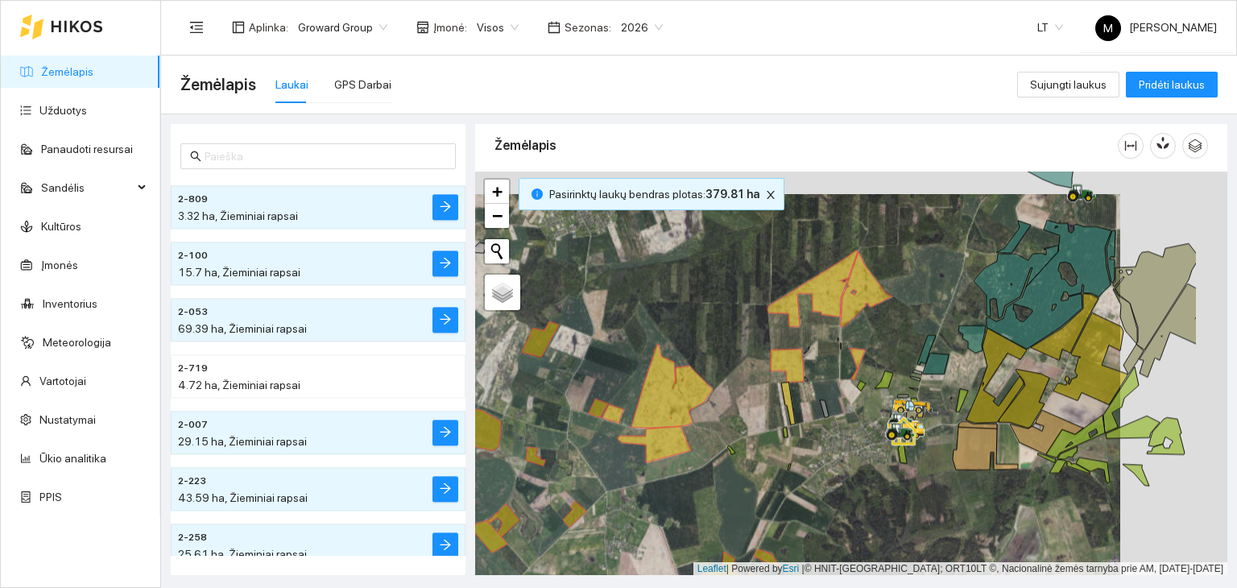
drag, startPoint x: 1055, startPoint y: 410, endPoint x: 817, endPoint y: 416, distance: 237.6
click at [820, 415] on div at bounding box center [851, 374] width 752 height 404
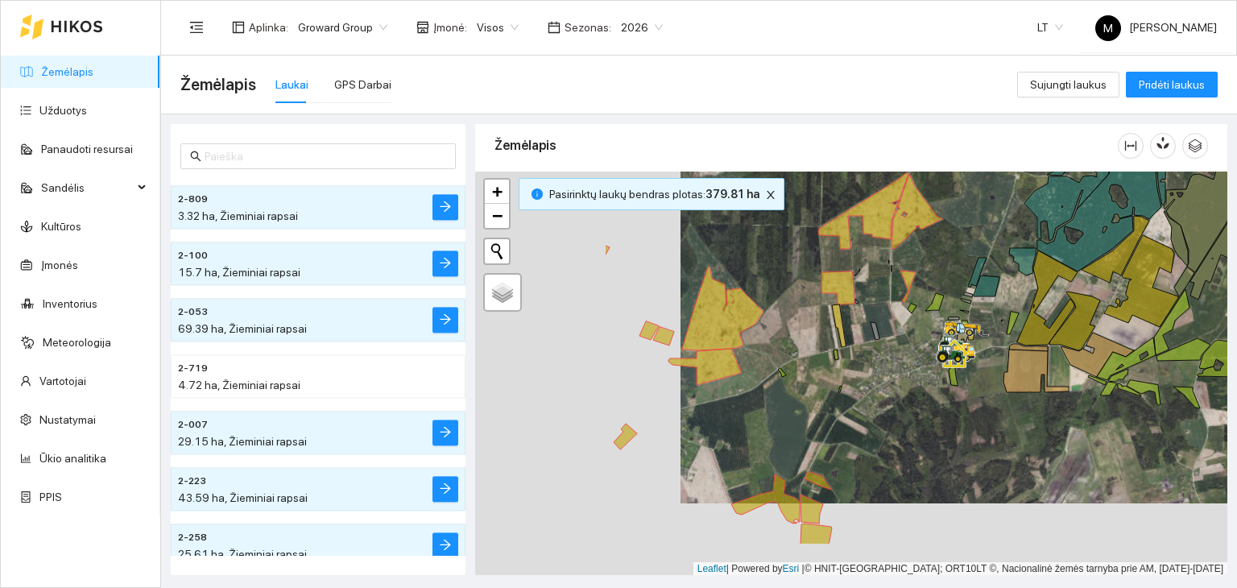
drag, startPoint x: 757, startPoint y: 505, endPoint x: 963, endPoint y: 432, distance: 218.8
click at [963, 432] on div at bounding box center [851, 374] width 752 height 404
